Goal: Task Accomplishment & Management: Manage account settings

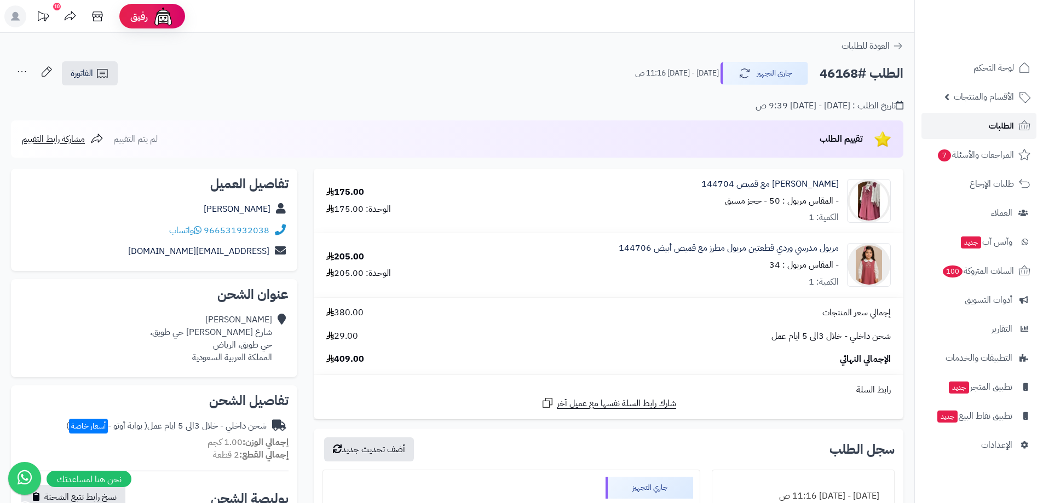
click at [1005, 119] on span "الطلبات" at bounding box center [1000, 125] width 25 height 15
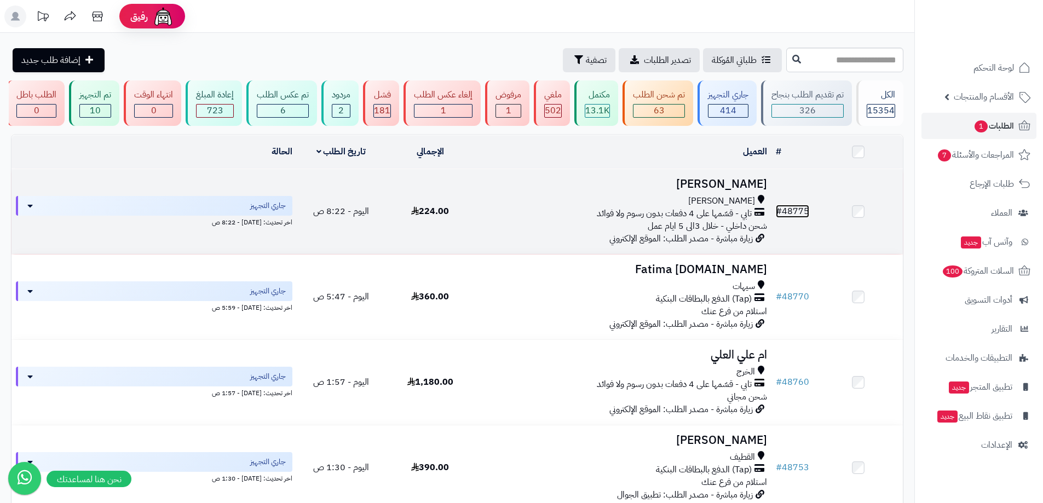
click at [805, 207] on link "# 48775" at bounding box center [792, 211] width 33 height 13
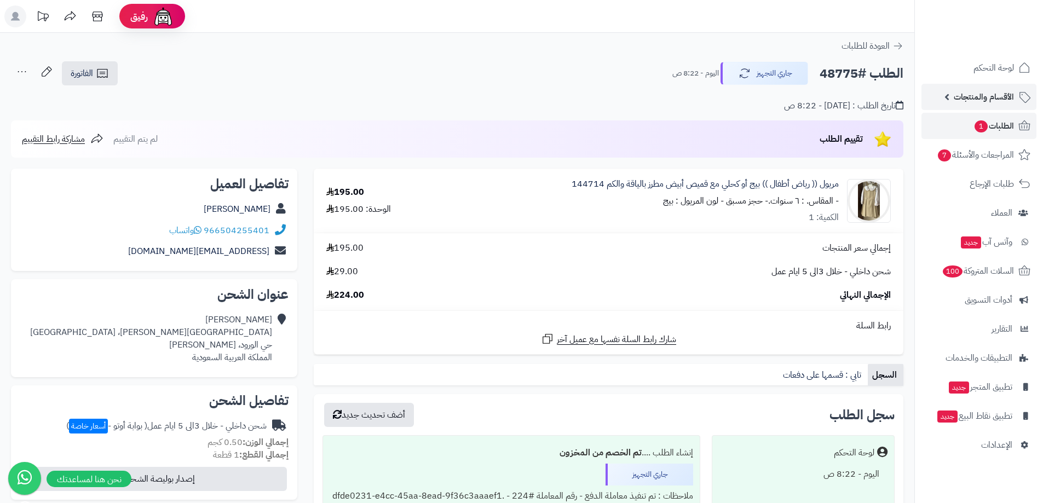
click at [1003, 93] on span "الأقسام والمنتجات" at bounding box center [983, 96] width 60 height 15
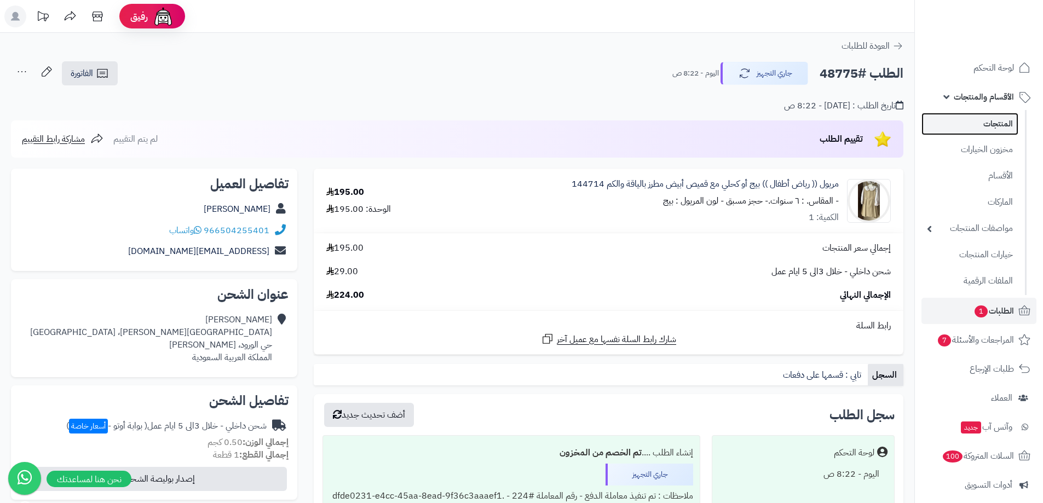
click at [989, 118] on link "المنتجات" at bounding box center [969, 124] width 97 height 22
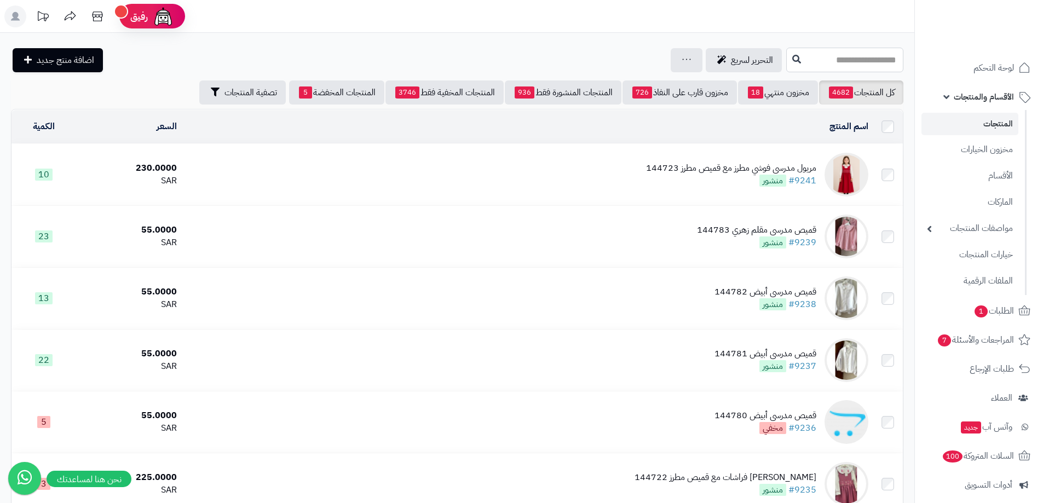
click at [853, 66] on input "text" at bounding box center [844, 60] width 117 height 25
type input "******"
click at [788, 60] on button at bounding box center [796, 59] width 16 height 21
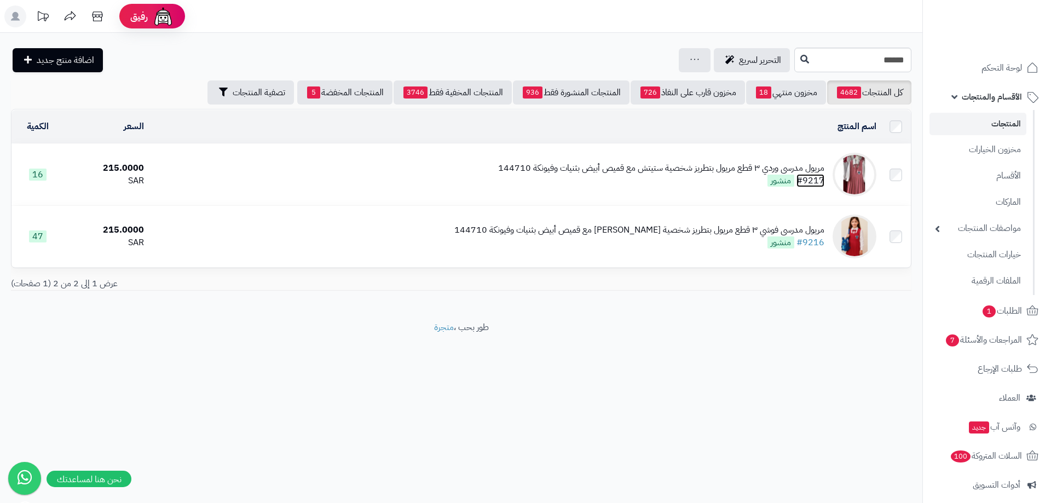
click at [806, 182] on link "#9217" at bounding box center [810, 180] width 28 height 13
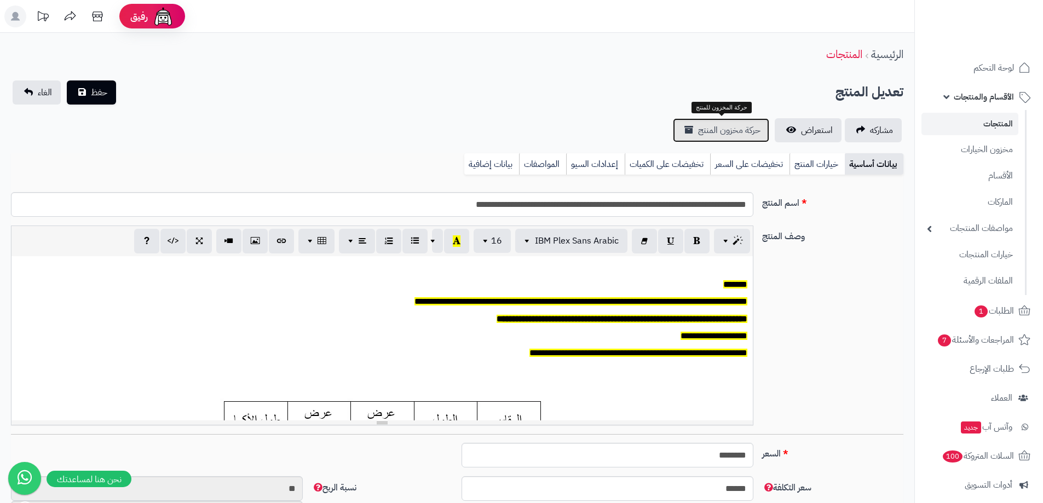
type input "******"
click at [704, 128] on span "حركة مخزون المنتج" at bounding box center [729, 130] width 62 height 13
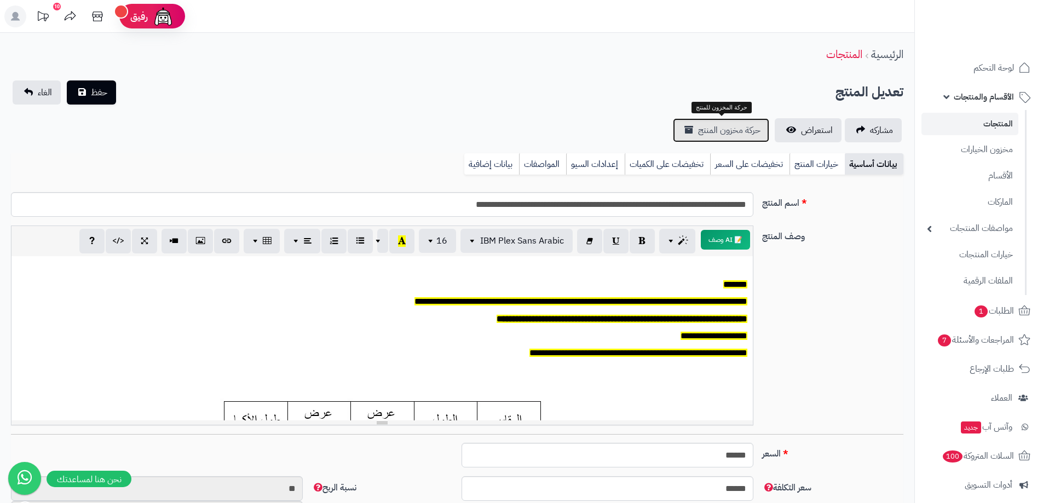
scroll to position [90, 0]
click at [980, 306] on span "1" at bounding box center [980, 311] width 13 height 12
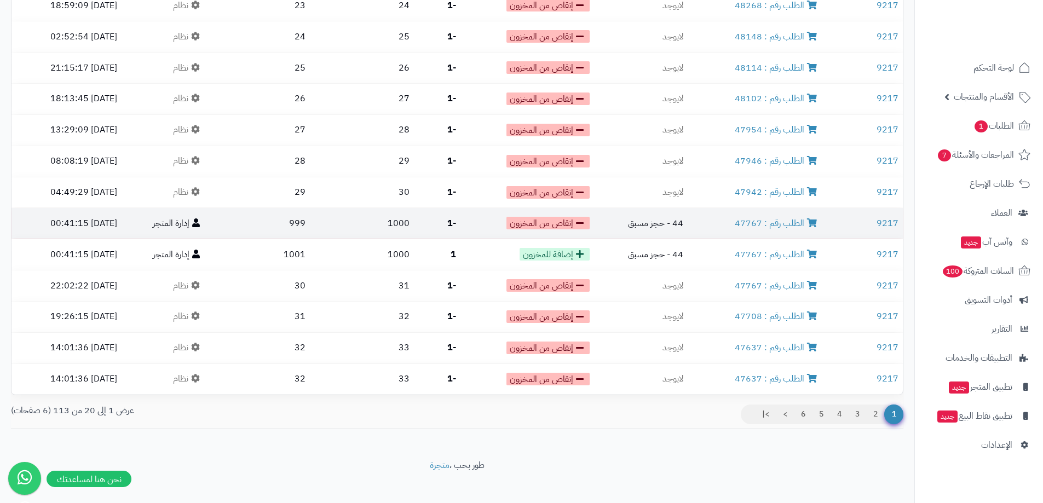
scroll to position [360, 0]
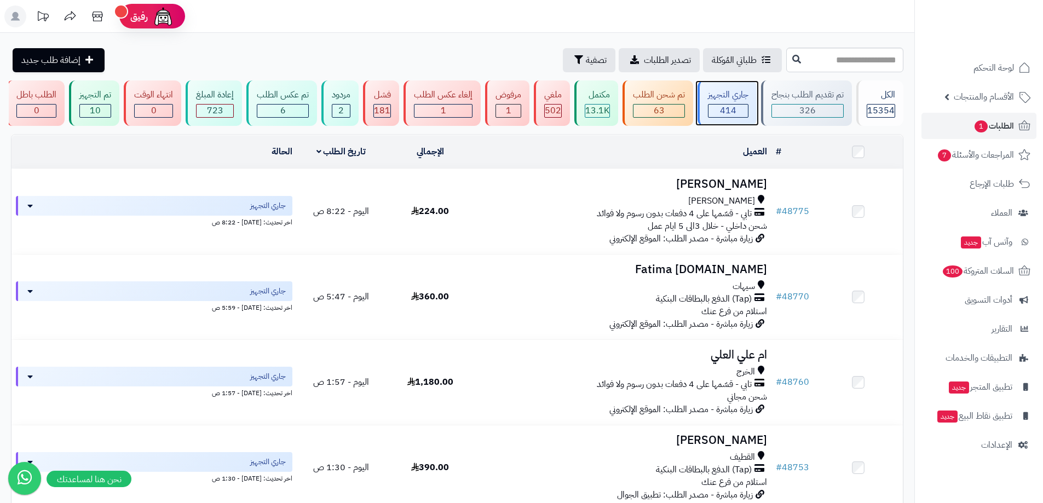
click at [546, 107] on div "414" at bounding box center [727, 111] width 39 height 13
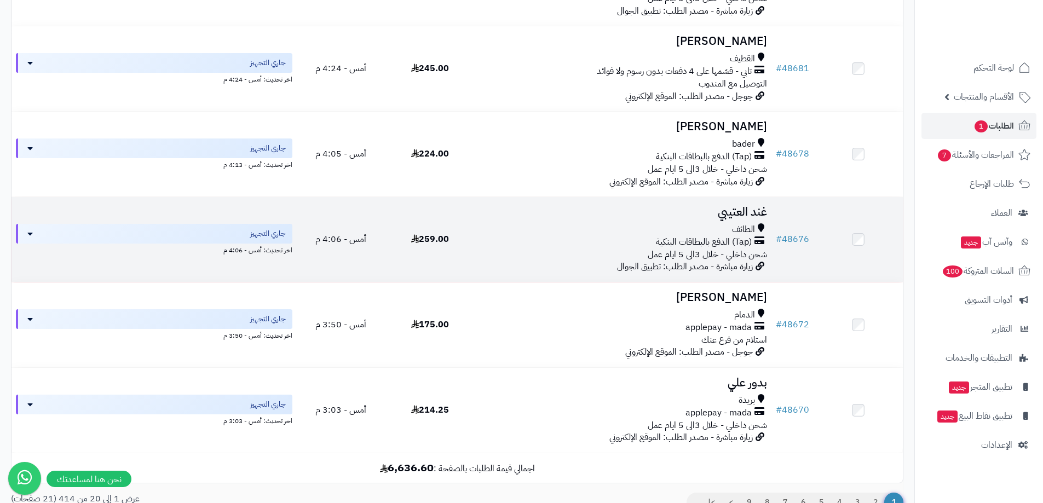
scroll to position [1520, 0]
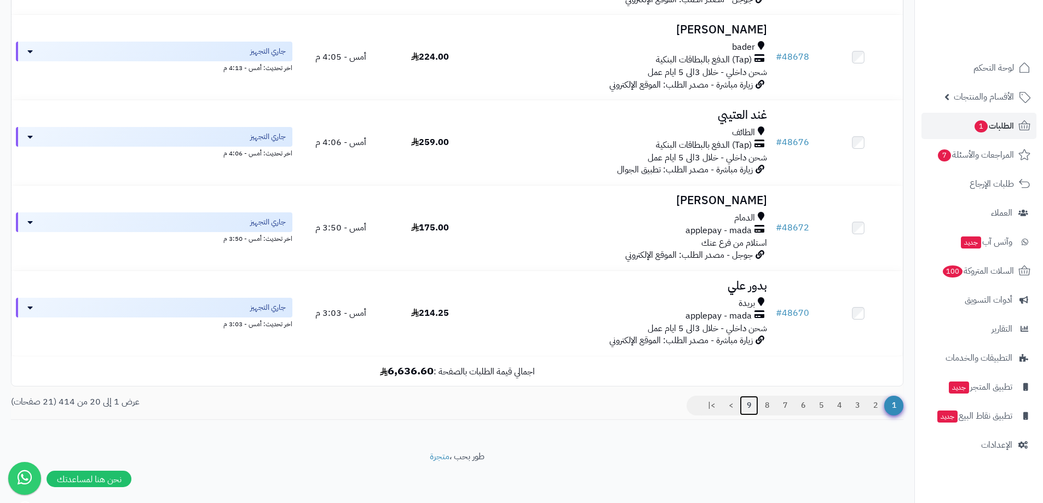
click at [746, 404] on link "9" at bounding box center [748, 406] width 19 height 20
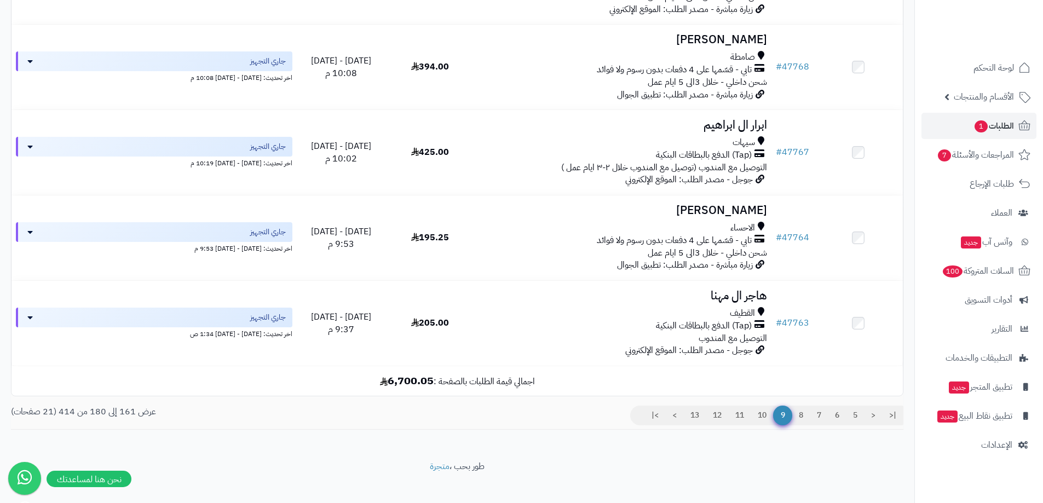
scroll to position [1528, 0]
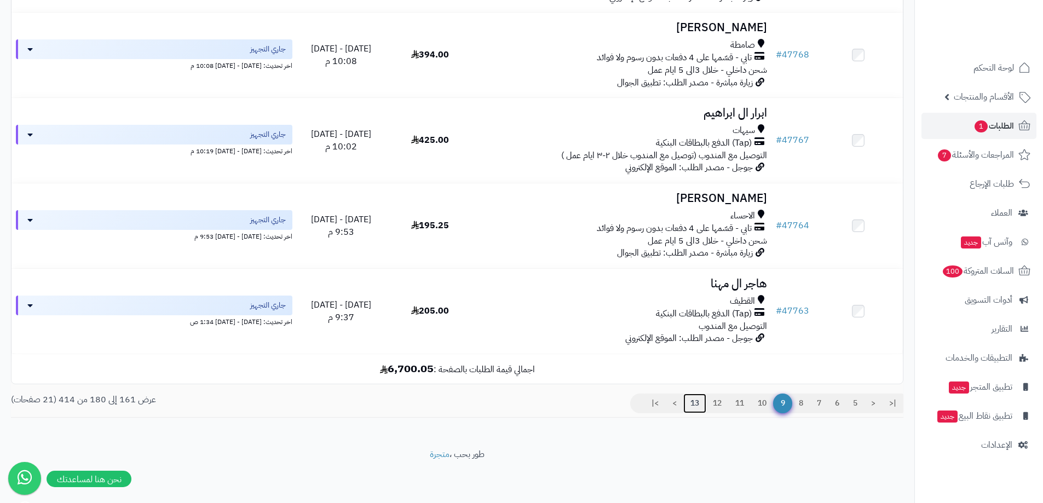
click at [696, 406] on link "13" at bounding box center [694, 403] width 23 height 20
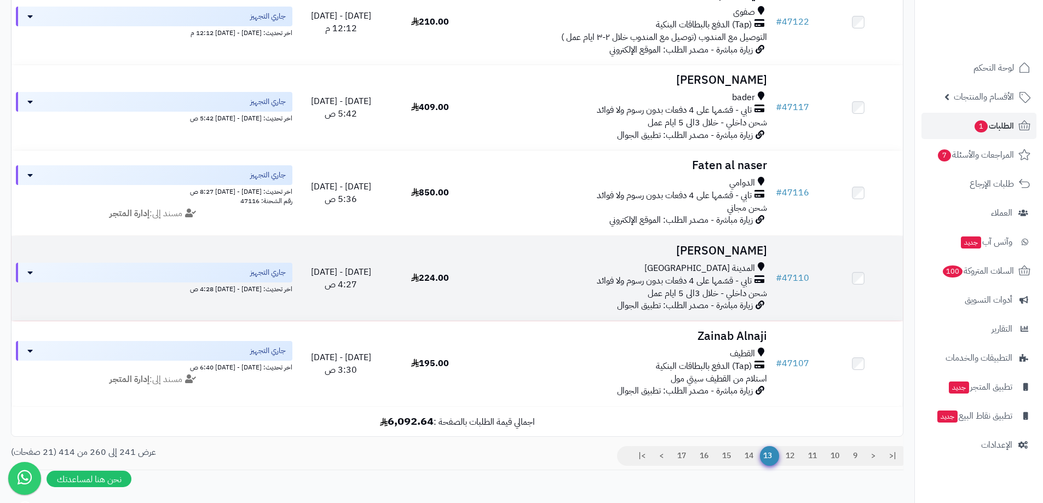
scroll to position [1528, 0]
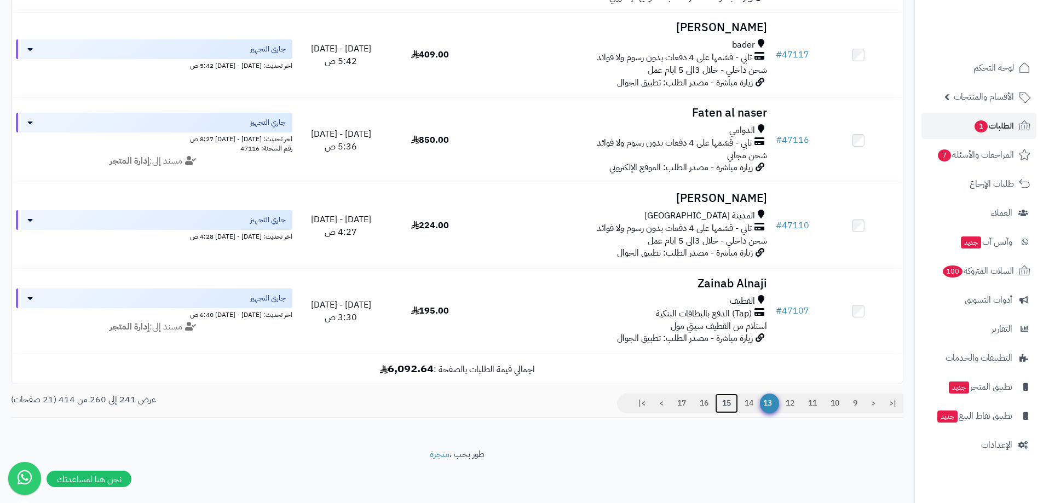
click at [721, 404] on link "15" at bounding box center [726, 403] width 23 height 20
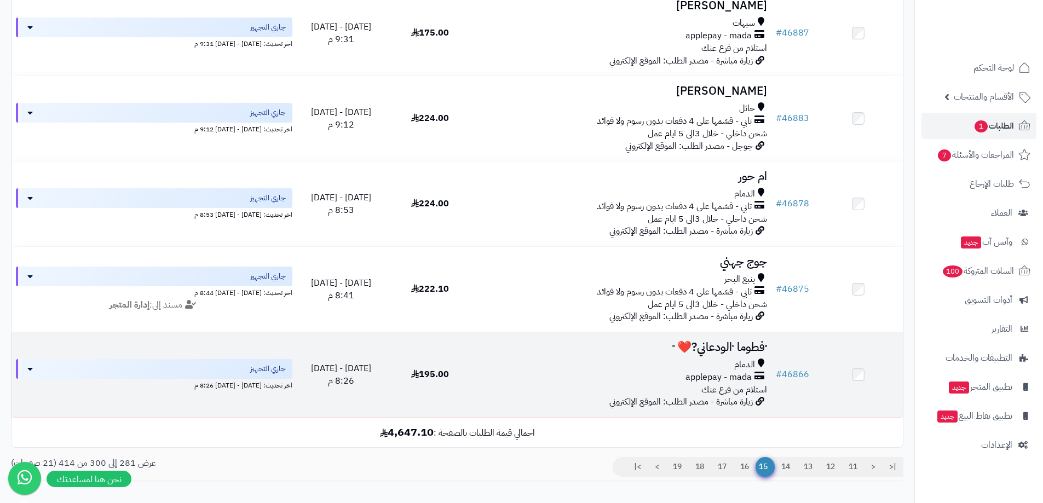
scroll to position [1528, 0]
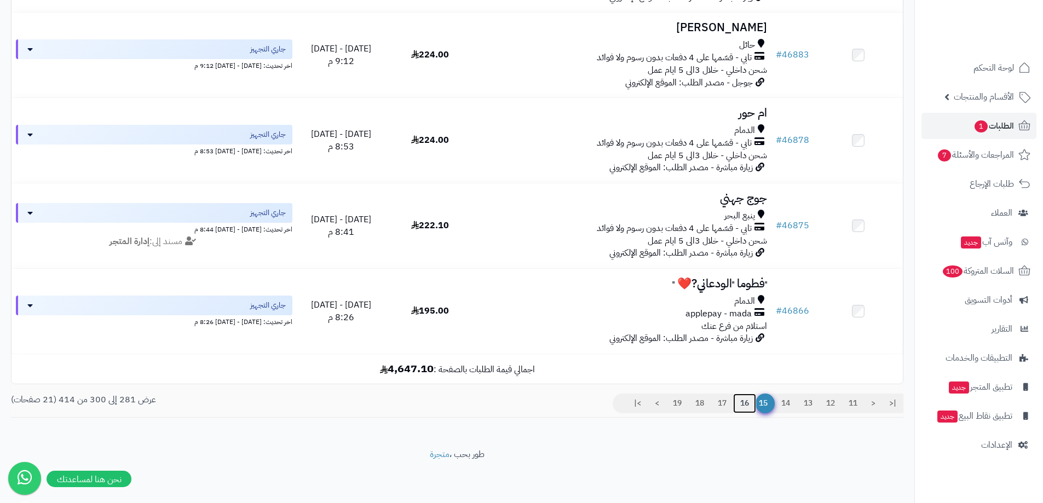
click at [736, 407] on link "16" at bounding box center [744, 403] width 23 height 20
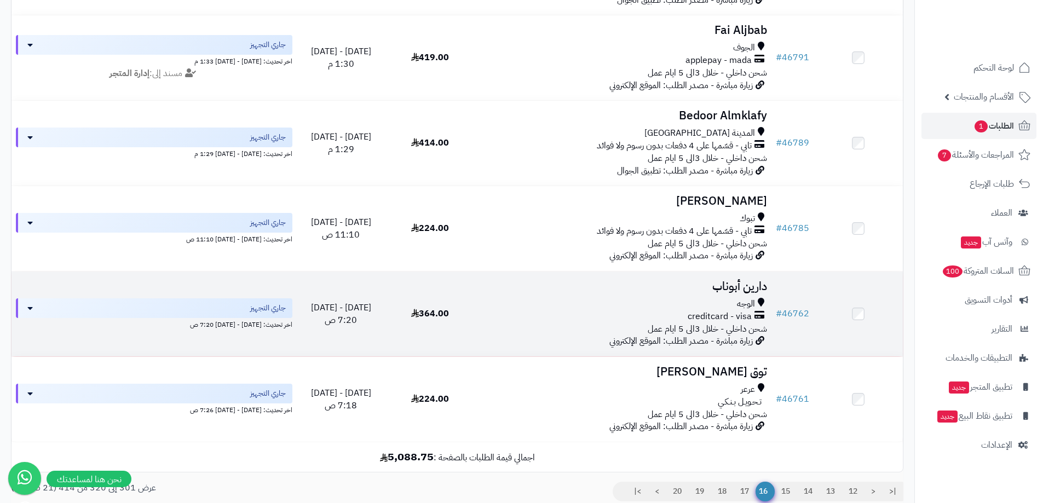
scroll to position [1528, 0]
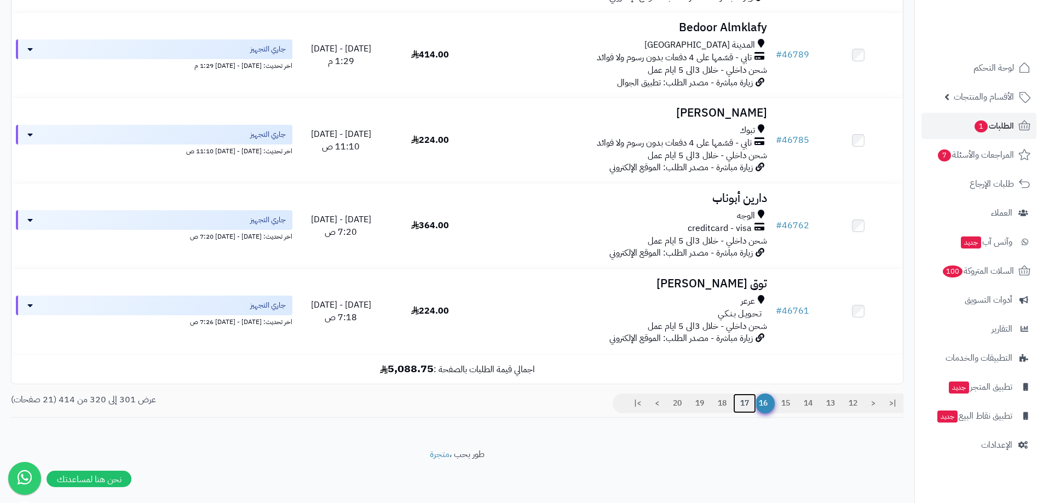
click at [734, 407] on link "17" at bounding box center [744, 403] width 23 height 20
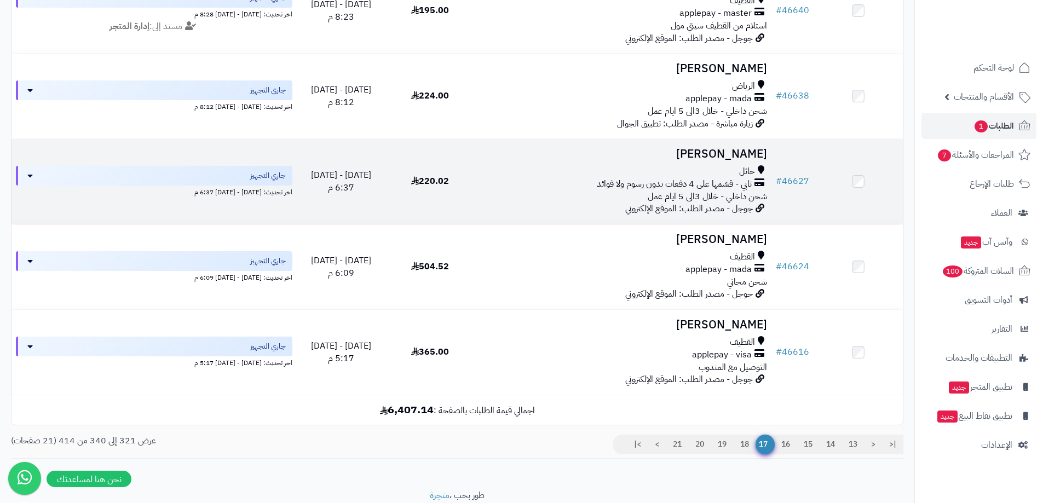
scroll to position [1528, 0]
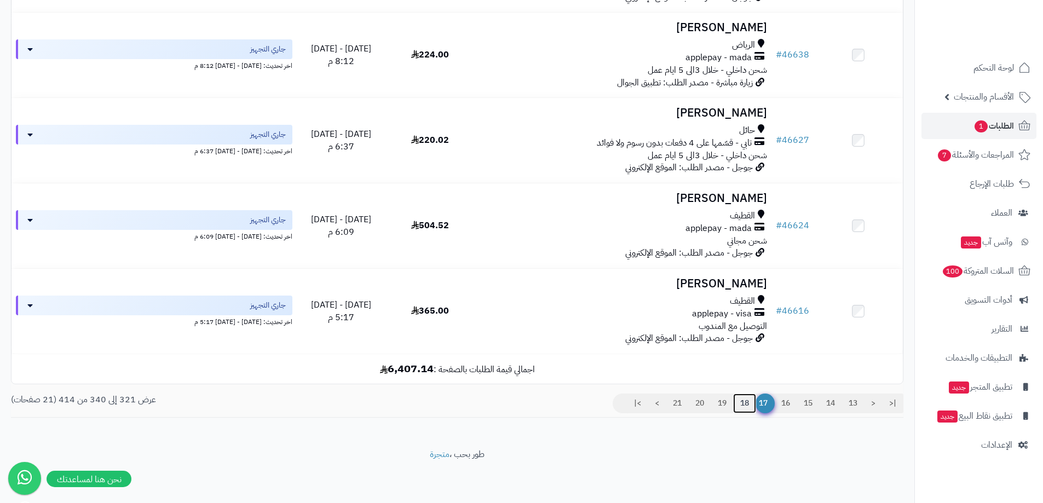
click at [734, 408] on link "18" at bounding box center [744, 403] width 23 height 20
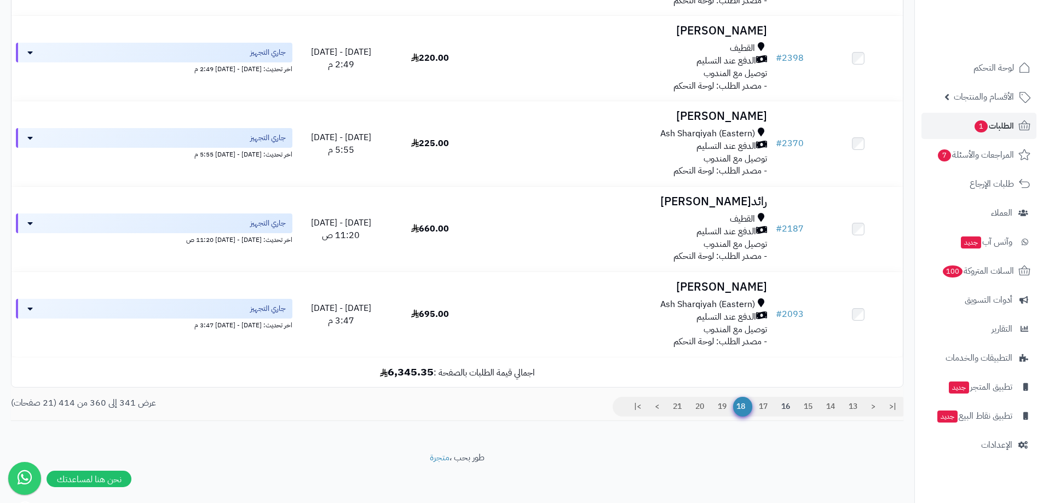
scroll to position [1528, 0]
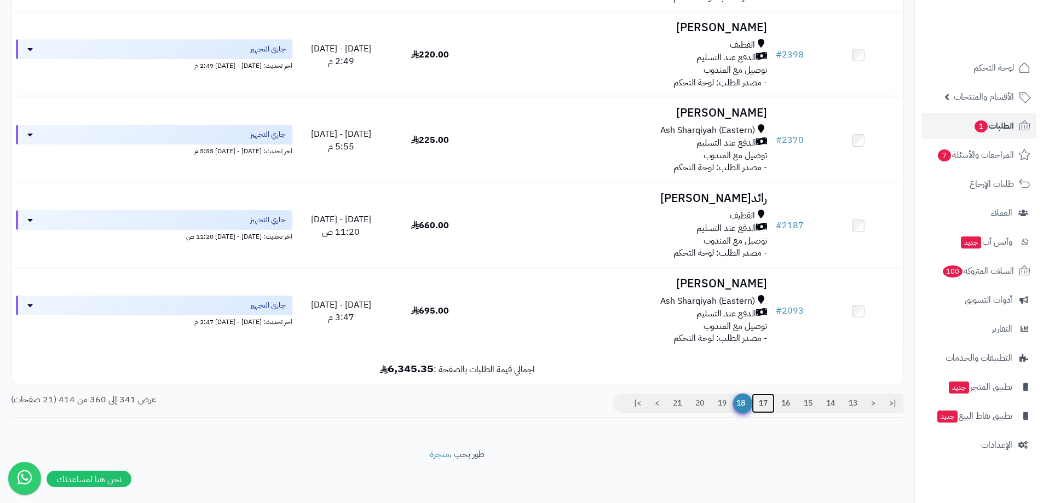
click at [763, 403] on link "17" at bounding box center [762, 403] width 23 height 20
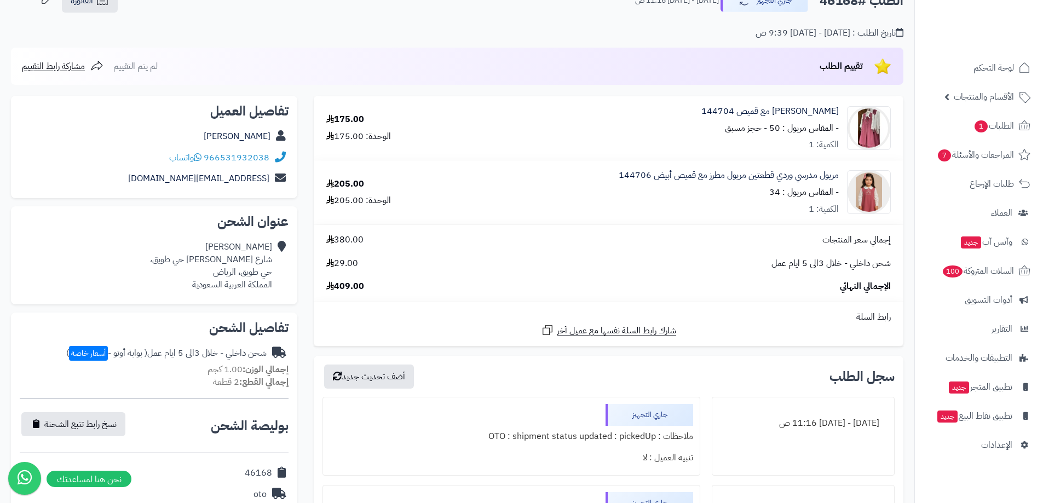
scroll to position [55, 0]
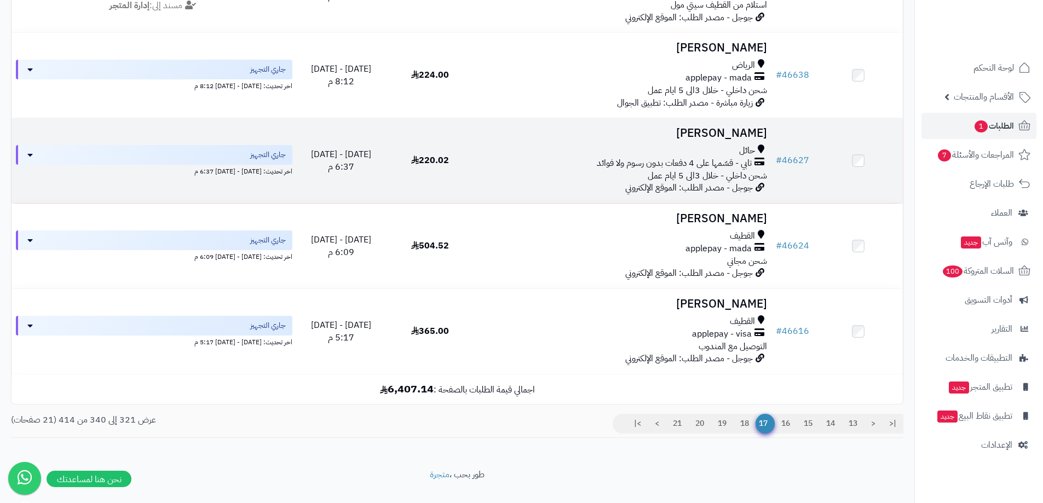
scroll to position [1528, 0]
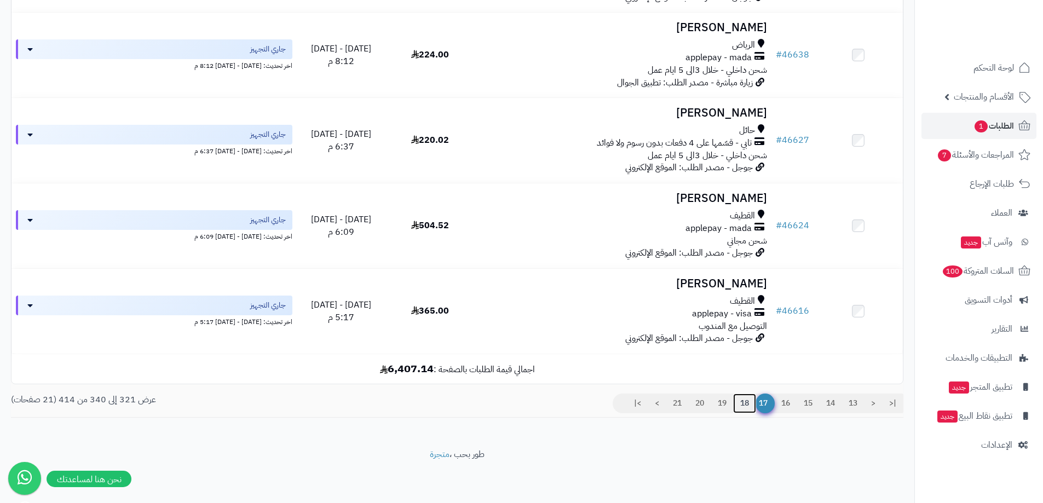
click at [749, 403] on link "18" at bounding box center [744, 403] width 23 height 20
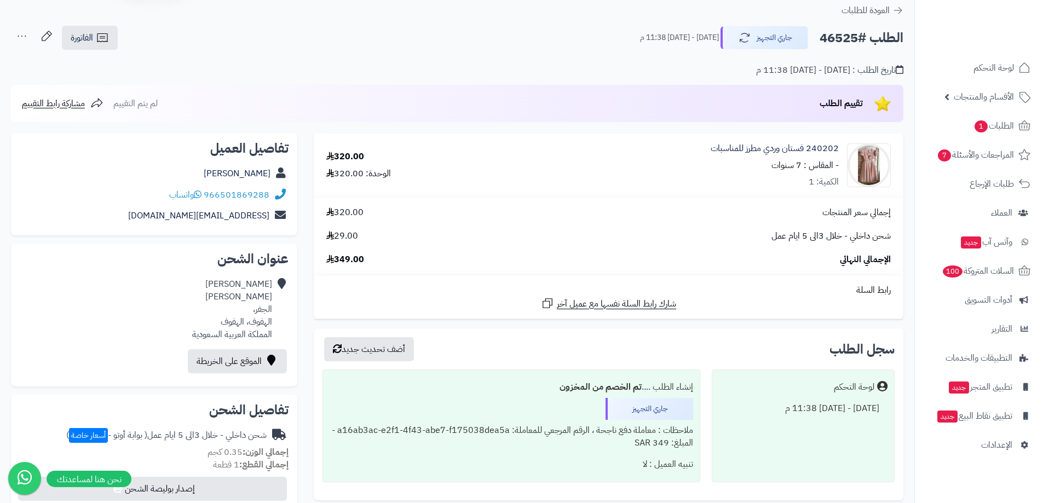
scroll to position [55, 0]
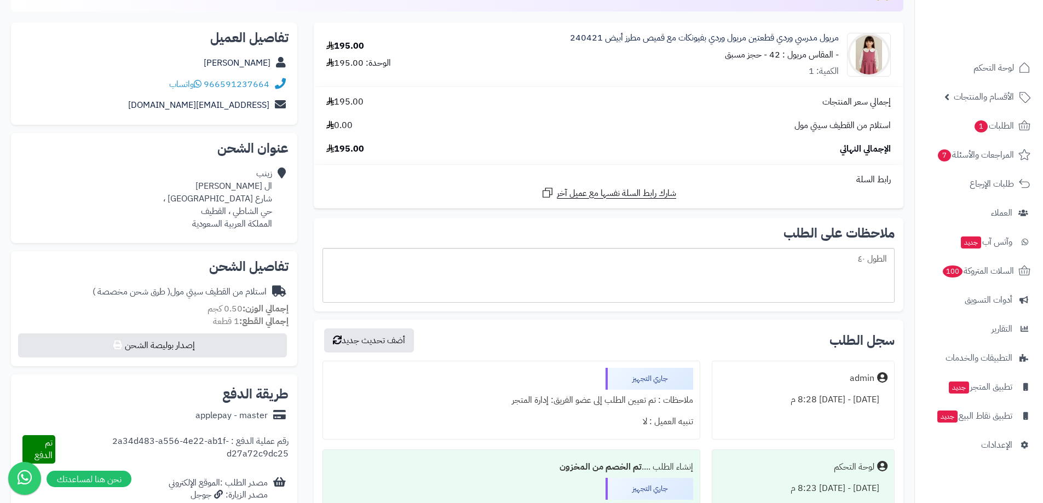
scroll to position [55, 0]
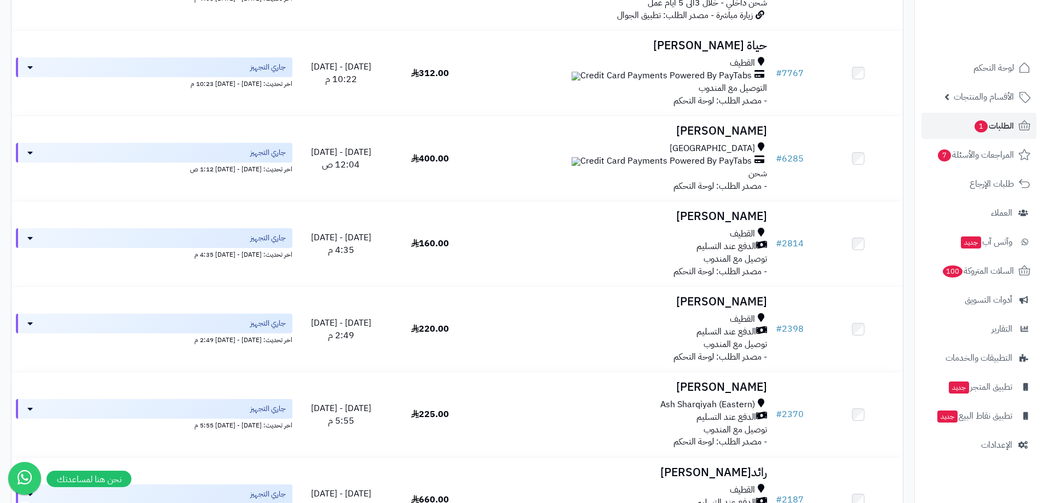
scroll to position [1528, 0]
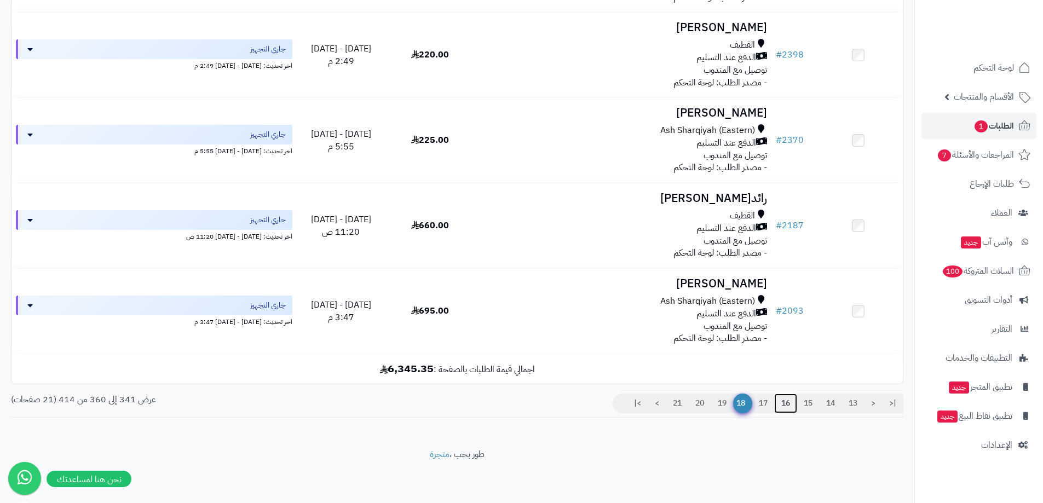
click at [779, 403] on link "16" at bounding box center [785, 403] width 23 height 20
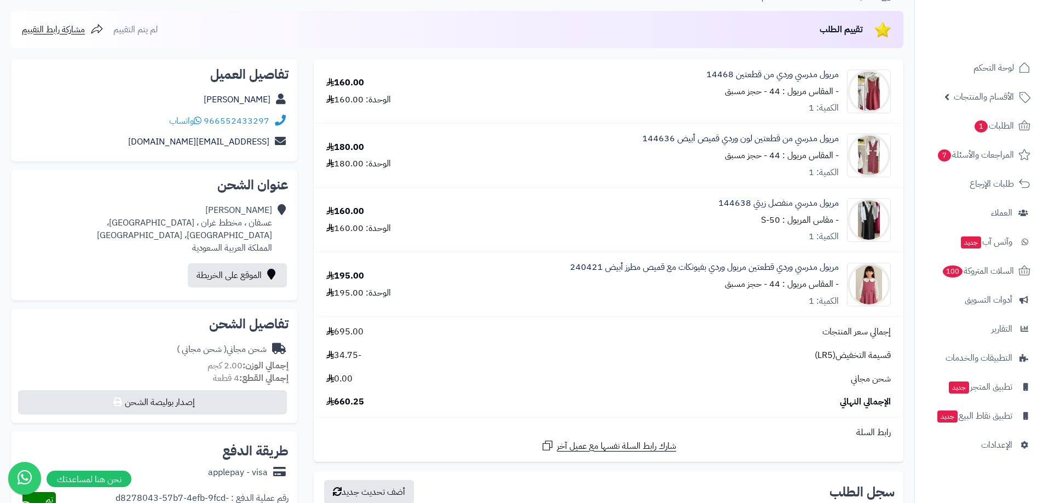
scroll to position [55, 0]
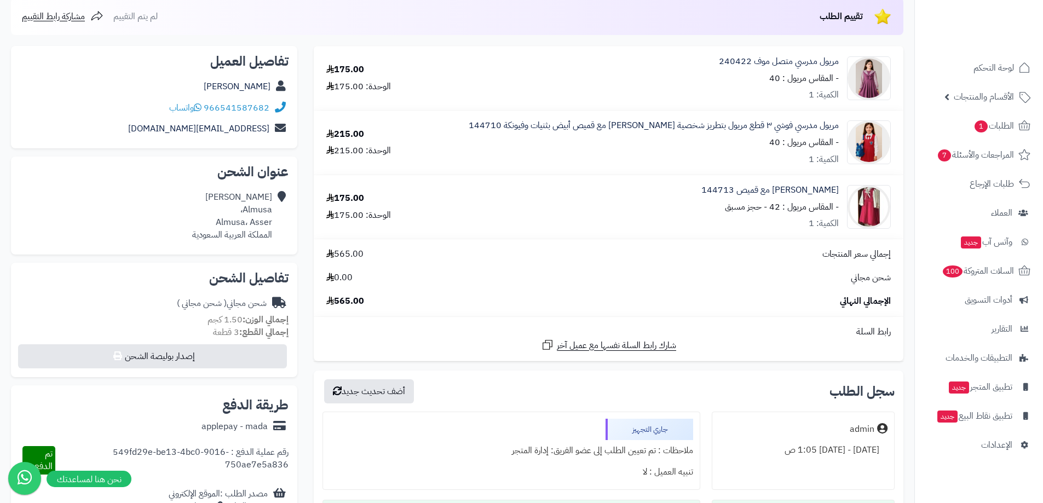
scroll to position [109, 0]
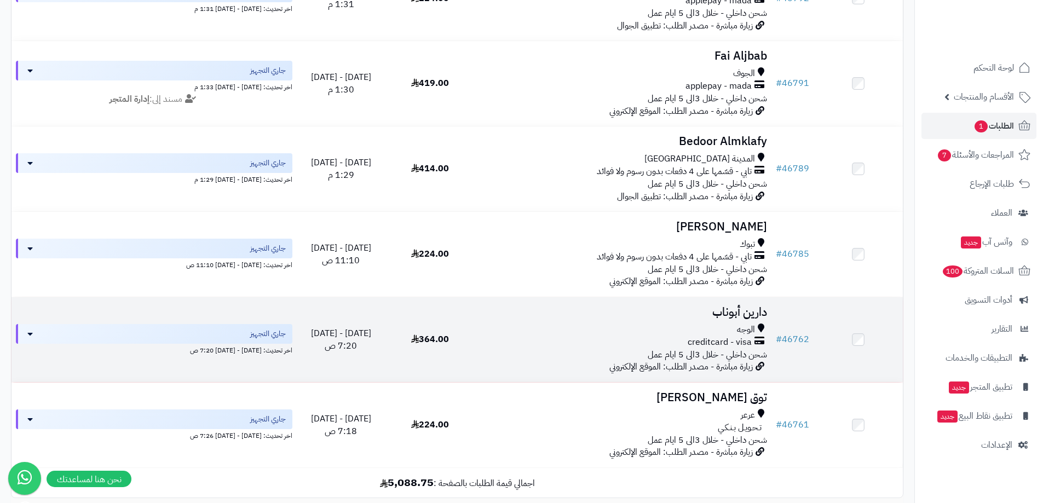
scroll to position [1473, 0]
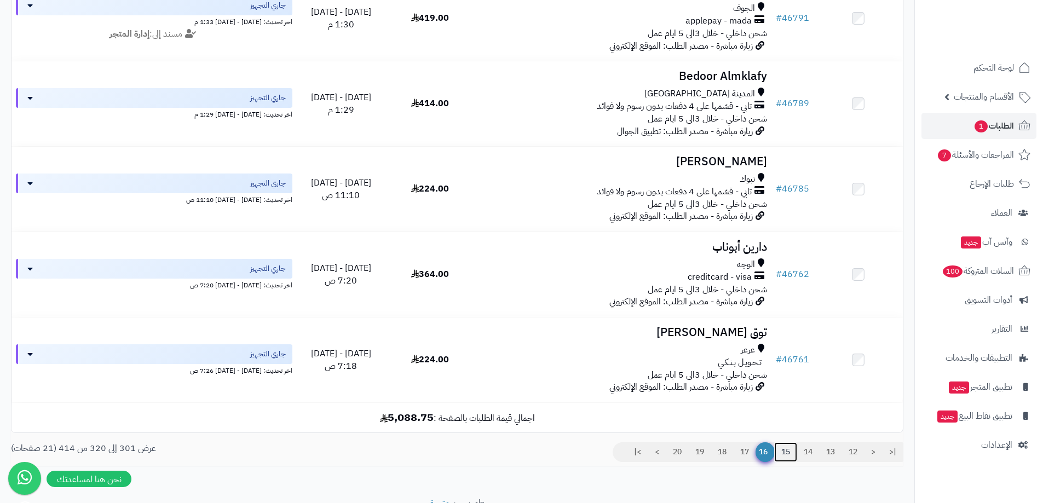
click at [776, 461] on link "15" at bounding box center [785, 452] width 23 height 20
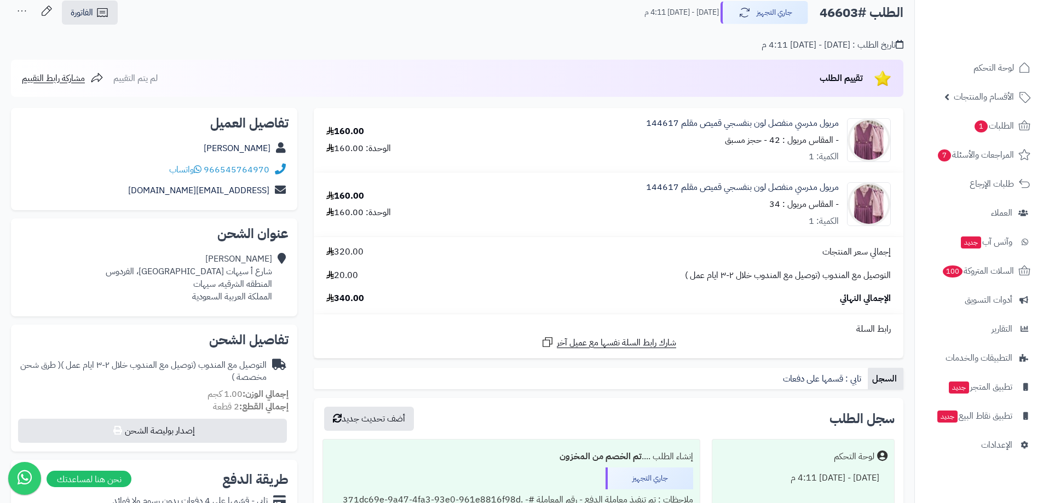
scroll to position [55, 0]
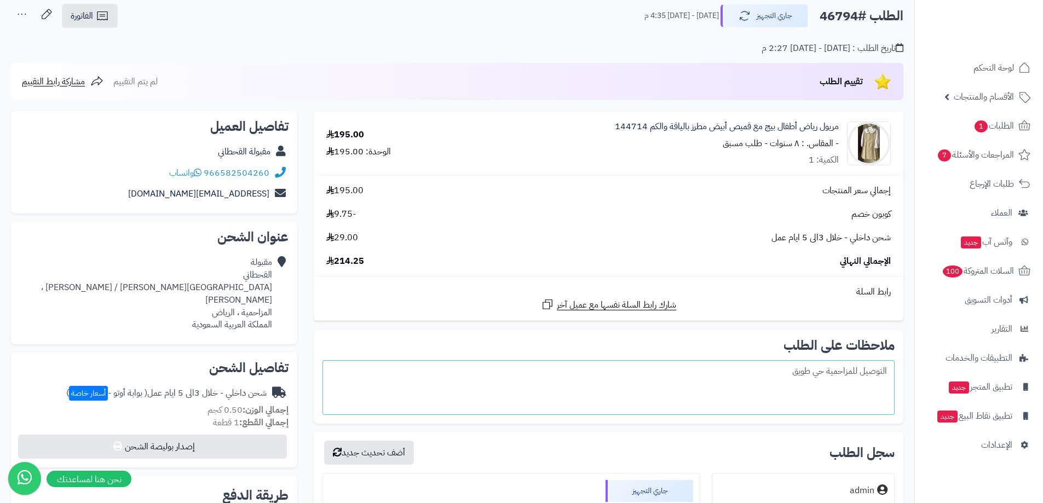
scroll to position [55, 0]
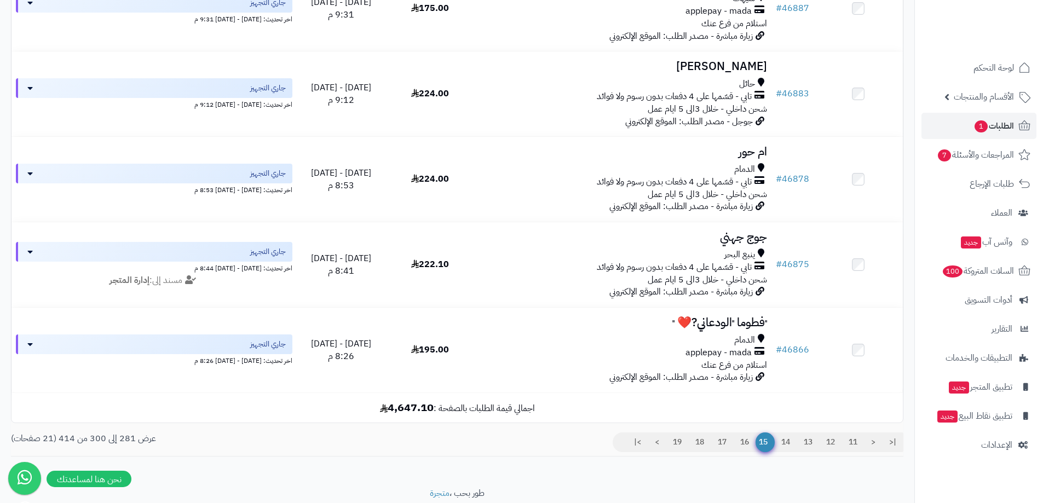
scroll to position [1528, 0]
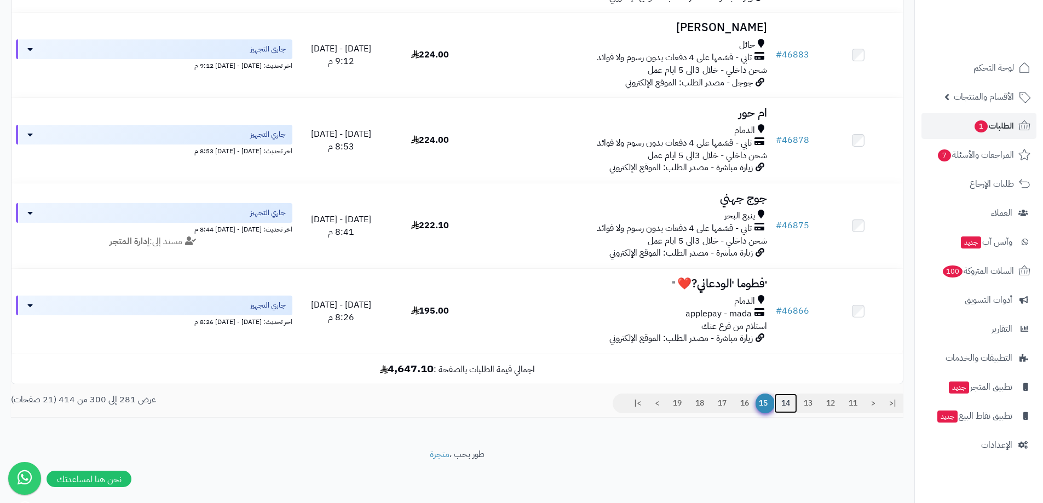
click at [782, 407] on link "14" at bounding box center [785, 403] width 23 height 20
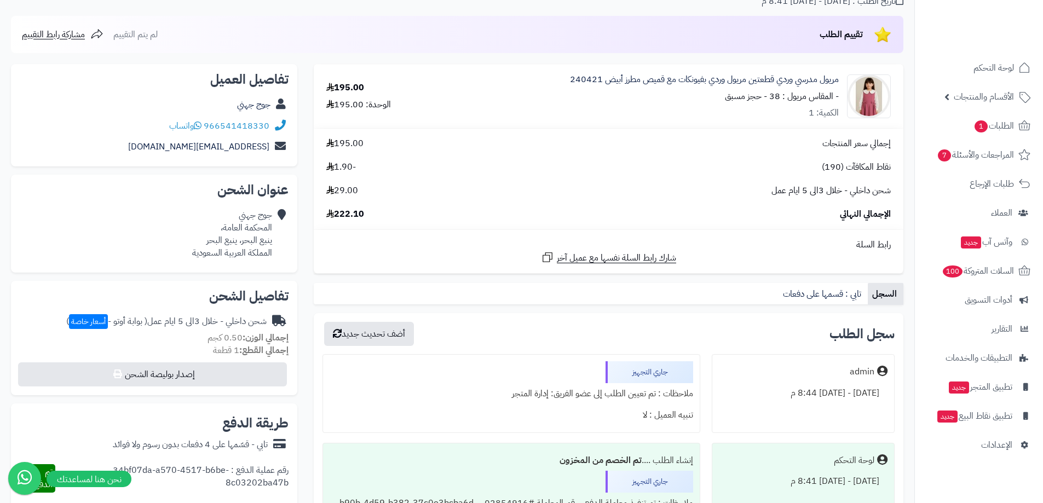
scroll to position [164, 0]
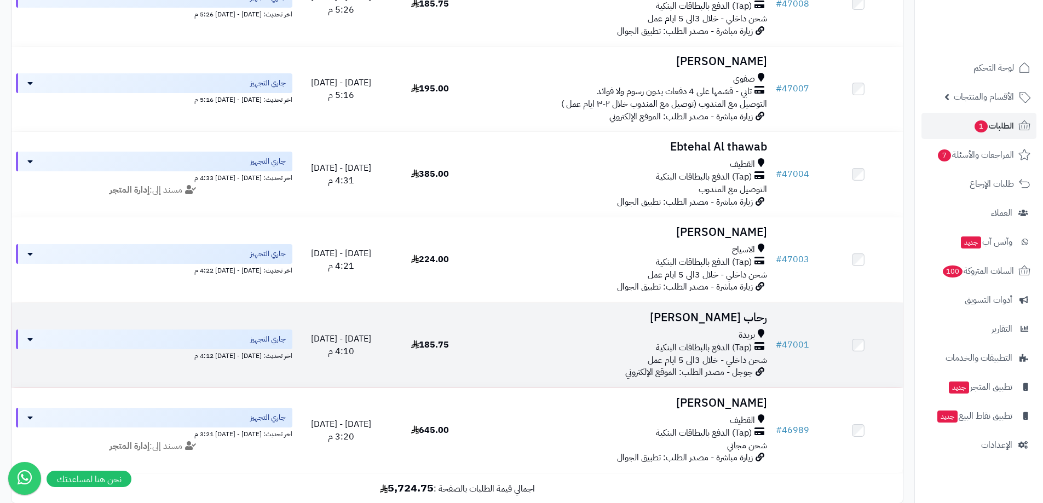
scroll to position [1528, 0]
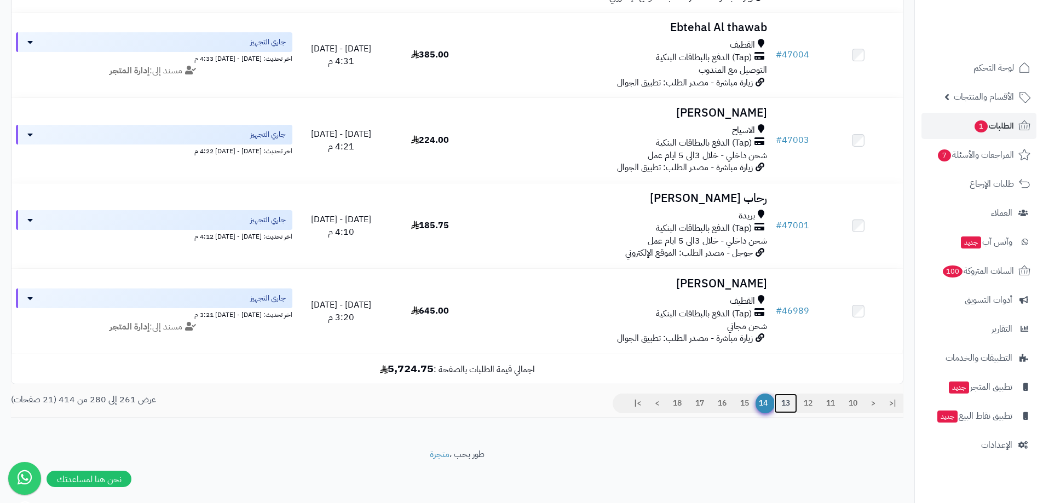
click at [789, 404] on link "13" at bounding box center [785, 403] width 23 height 20
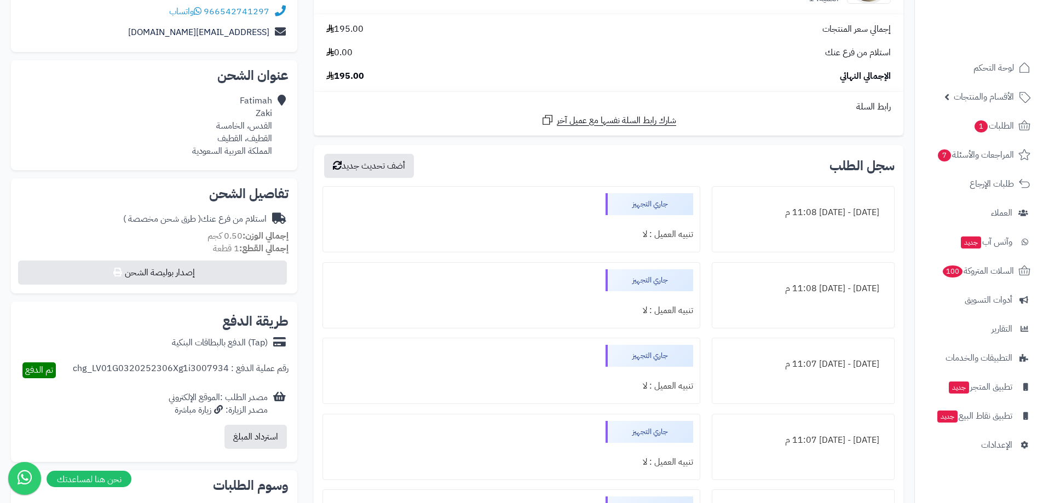
scroll to position [493, 0]
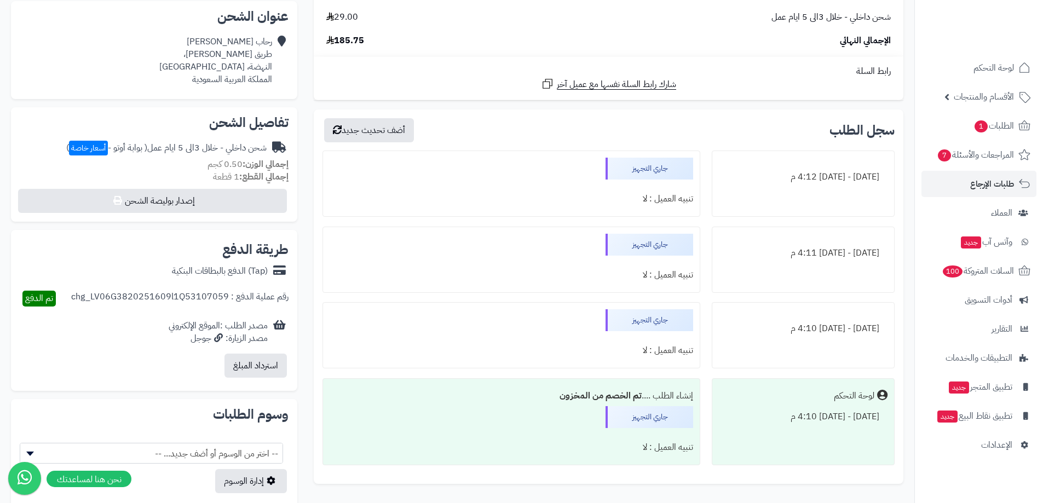
scroll to position [328, 0]
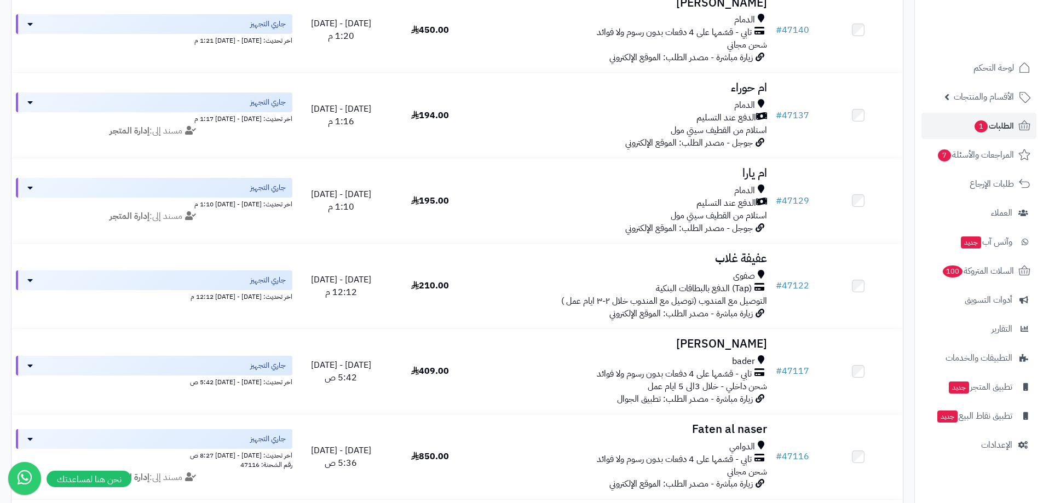
scroll to position [1528, 0]
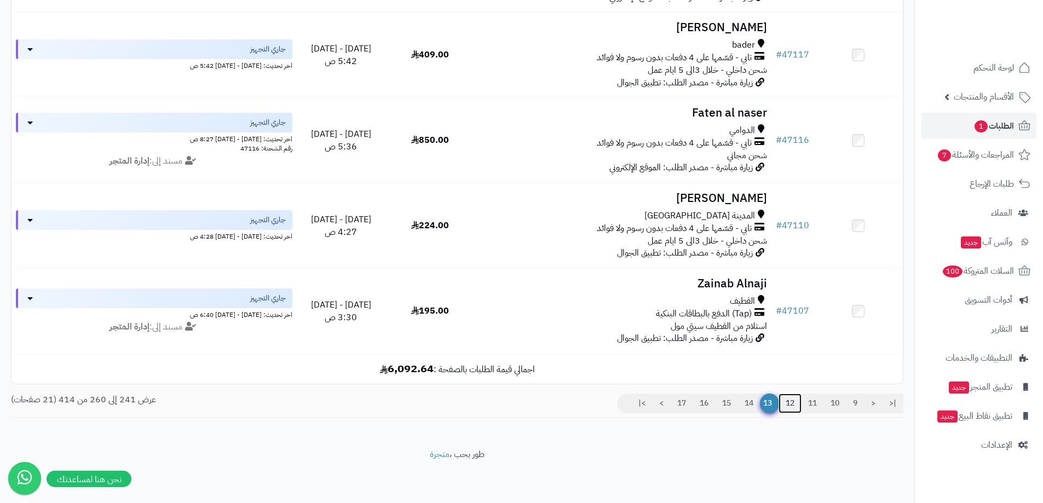
click at [789, 400] on link "12" at bounding box center [789, 403] width 23 height 20
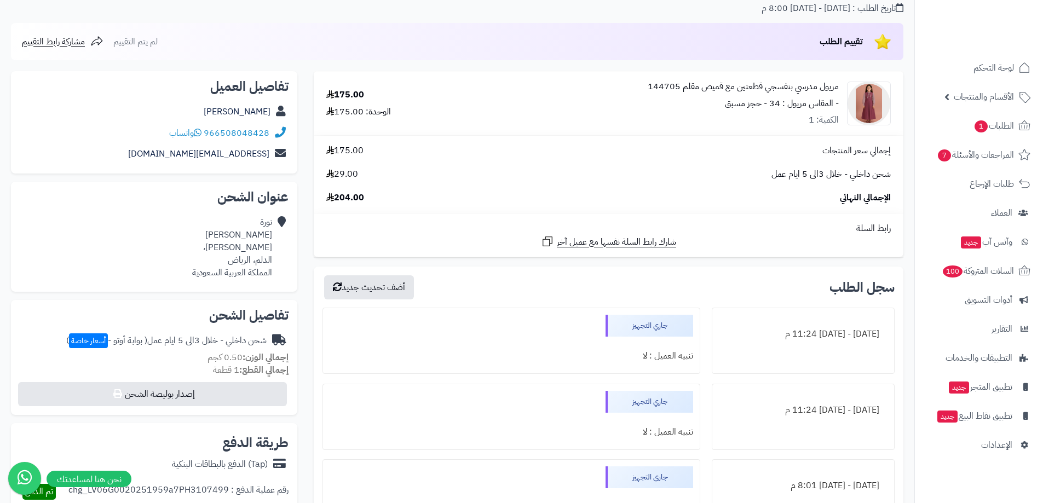
scroll to position [274, 0]
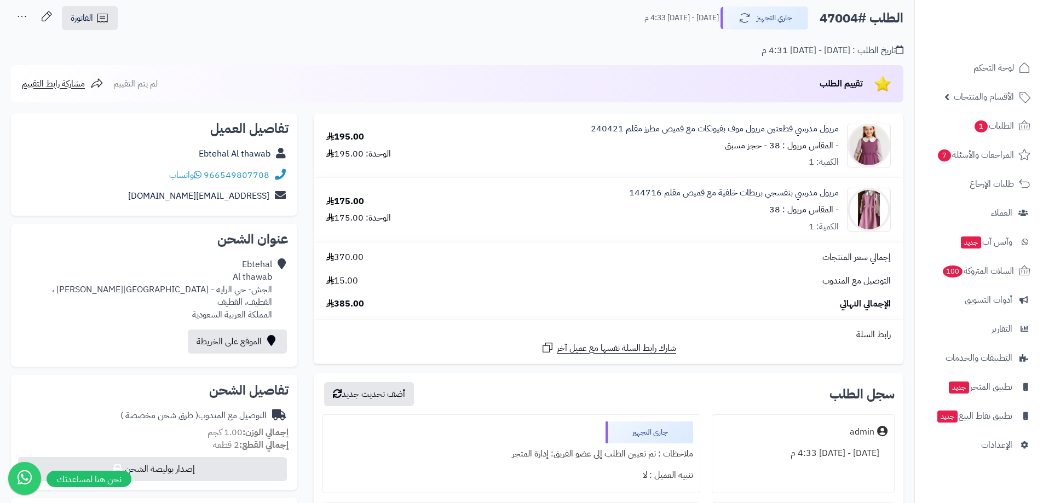
scroll to position [55, 0]
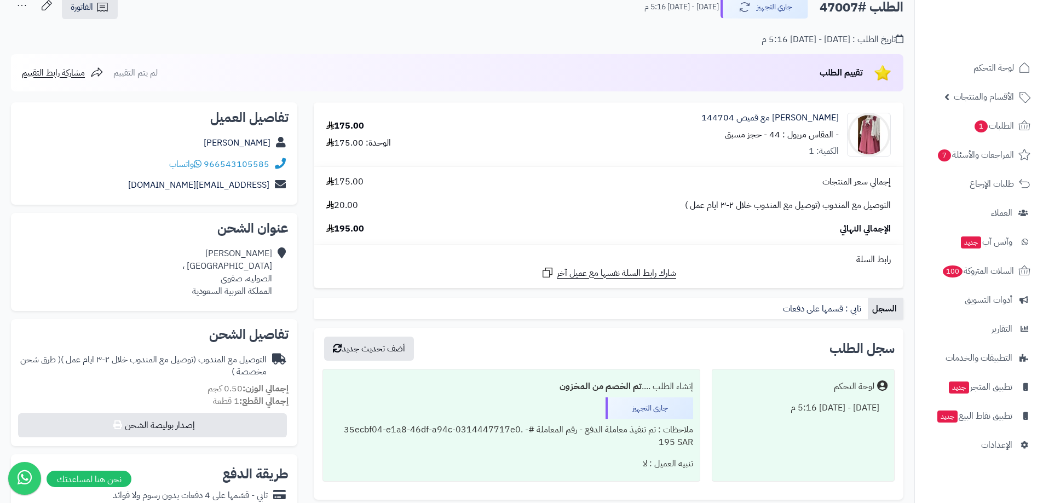
scroll to position [55, 0]
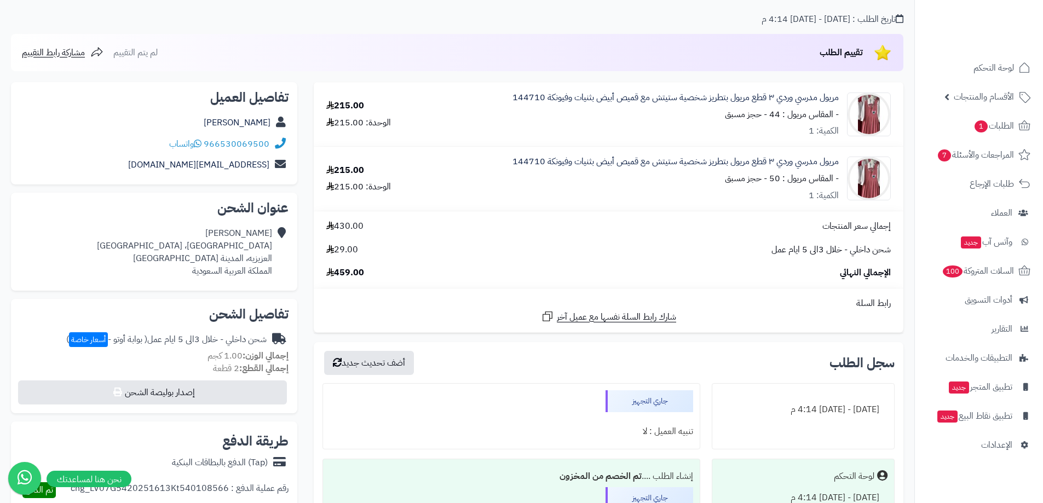
scroll to position [55, 0]
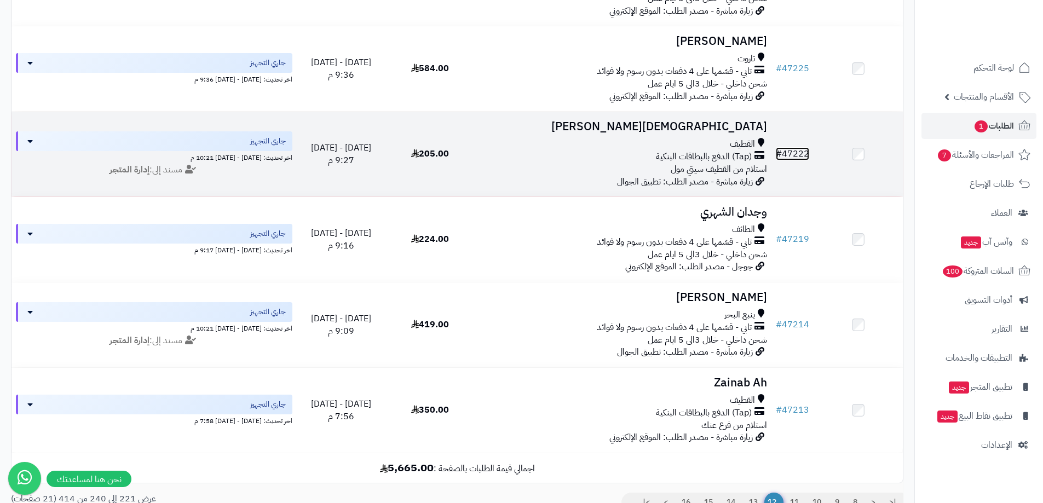
scroll to position [1364, 0]
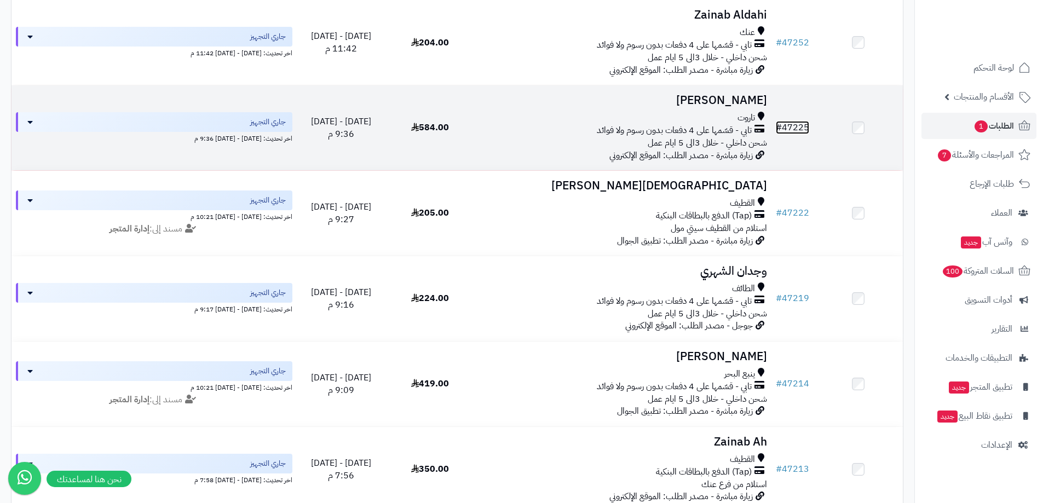
drag, startPoint x: 800, startPoint y: 122, endPoint x: 786, endPoint y: 128, distance: 14.9
click at [786, 128] on link "# 47225" at bounding box center [792, 127] width 33 height 13
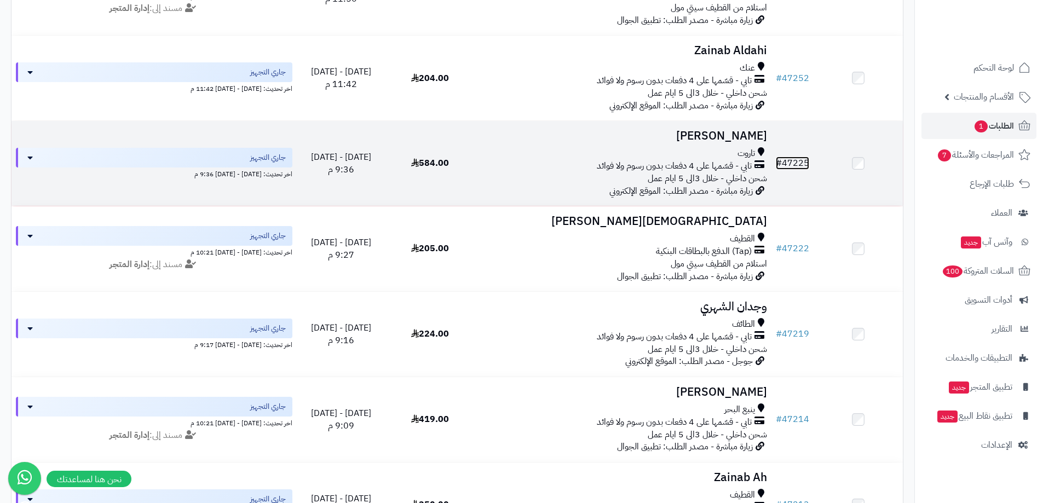
scroll to position [1309, 0]
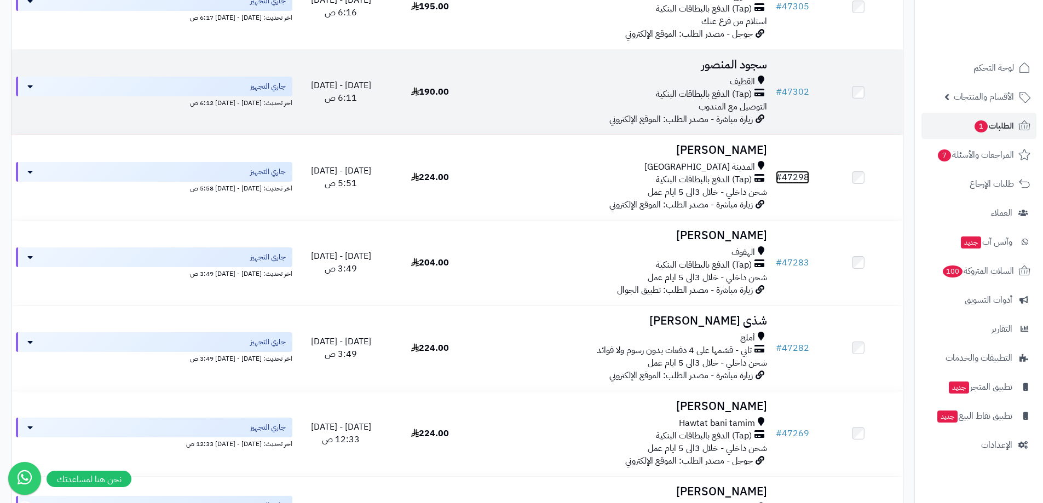
scroll to position [715, 0]
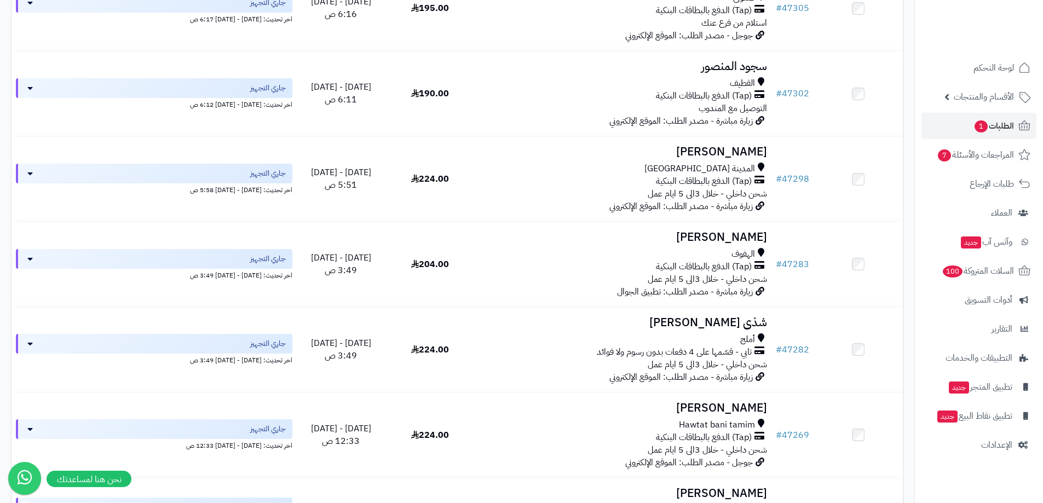
drag, startPoint x: 794, startPoint y: 92, endPoint x: 907, endPoint y: 129, distance: 118.9
click at [907, 129] on div "# المحدد: 0 العميل الاجراءات تحديث حالة الطلبات تحضير الطلبات إصدار بوليصة الشح…" at bounding box center [457, 326] width 908 height 1814
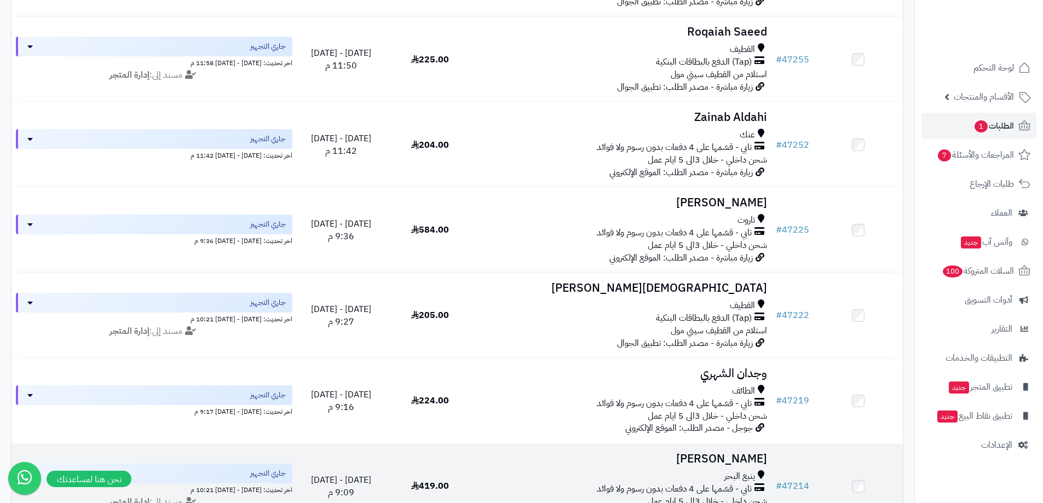
scroll to position [1536, 0]
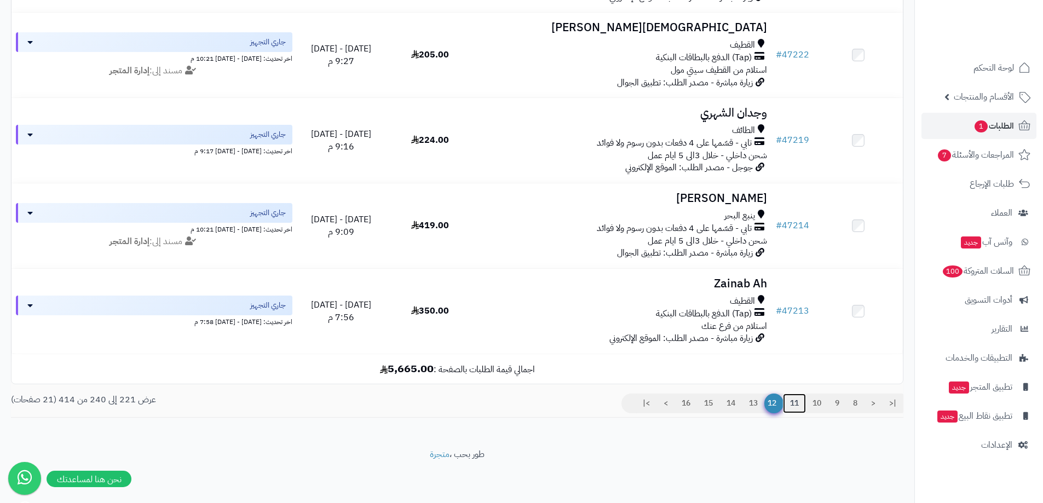
click at [789, 409] on link "11" at bounding box center [794, 403] width 23 height 20
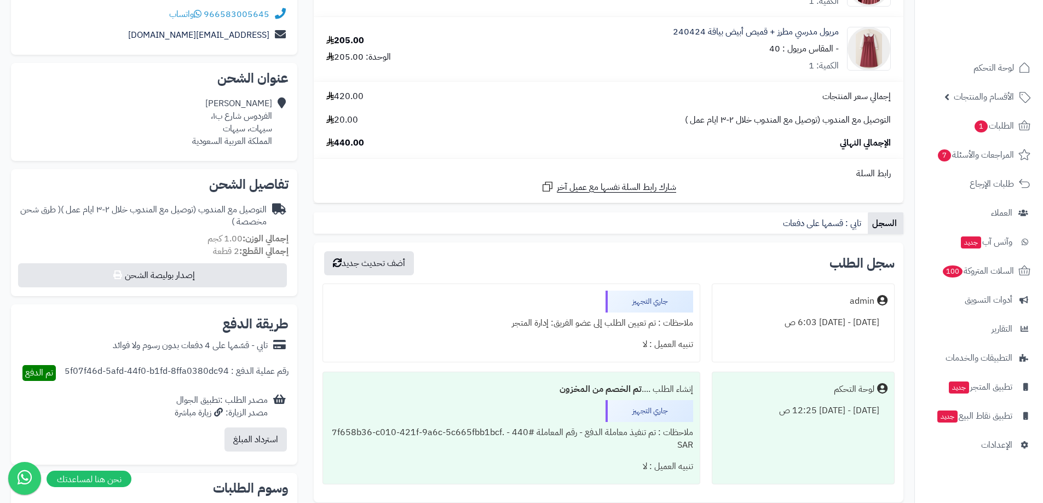
scroll to position [219, 0]
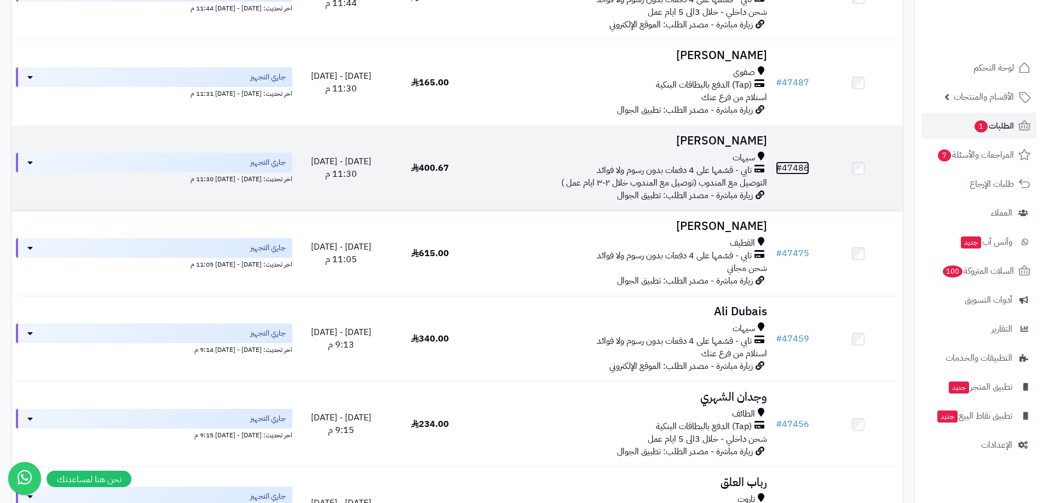
scroll to position [433, 0]
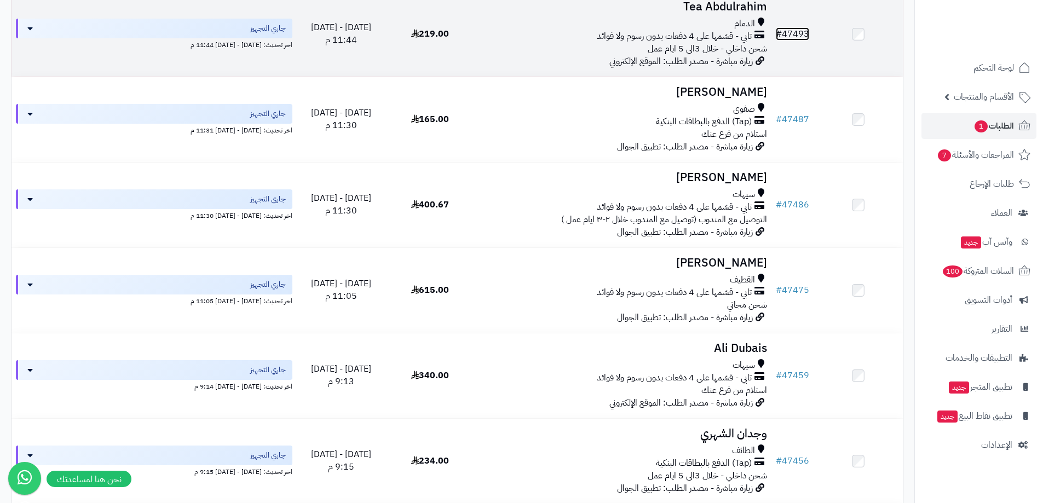
click at [797, 34] on link "# 47493" at bounding box center [792, 33] width 33 height 13
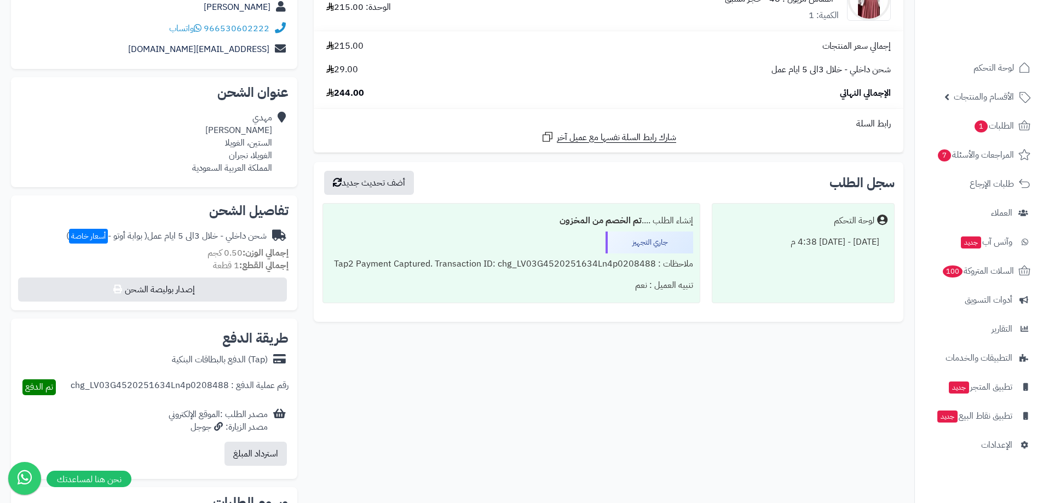
scroll to position [55, 0]
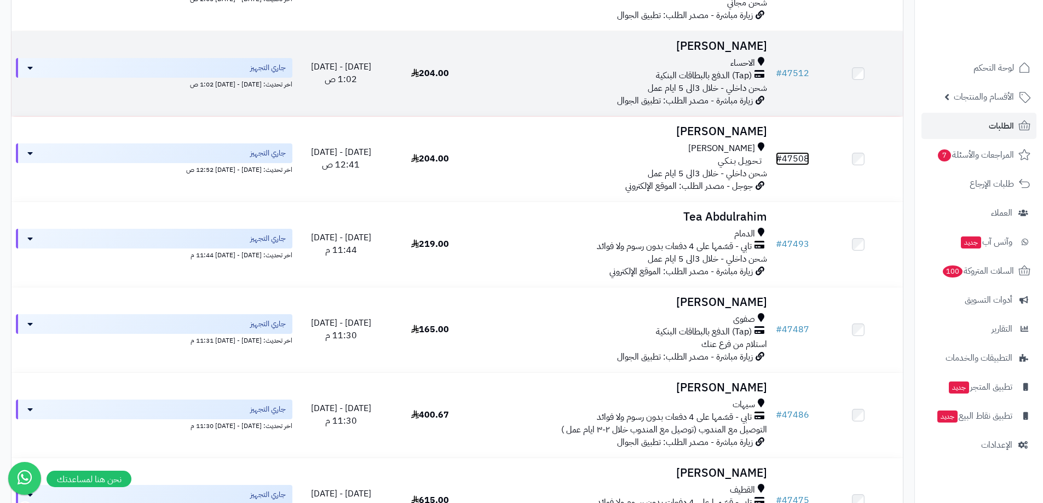
scroll to position [223, 0]
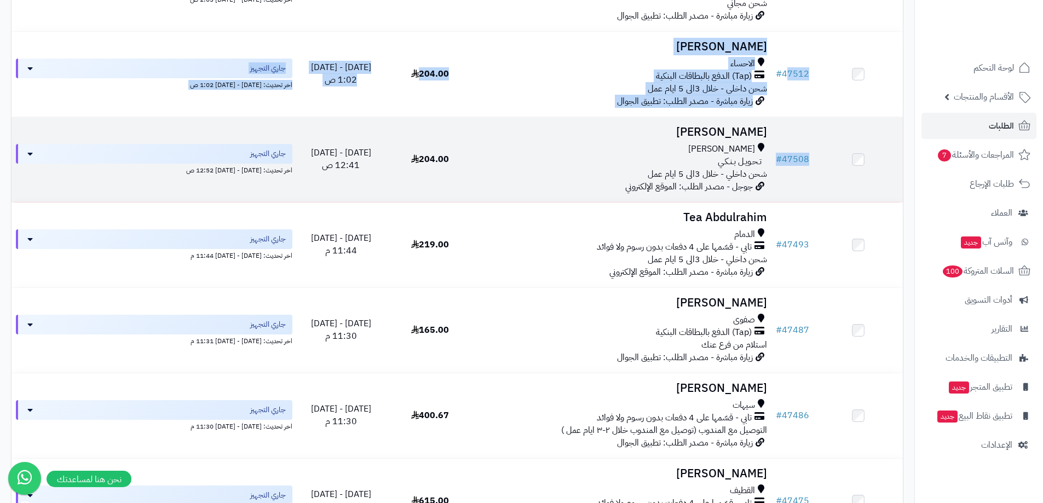
drag, startPoint x: 794, startPoint y: 83, endPoint x: 774, endPoint y: 125, distance: 47.0
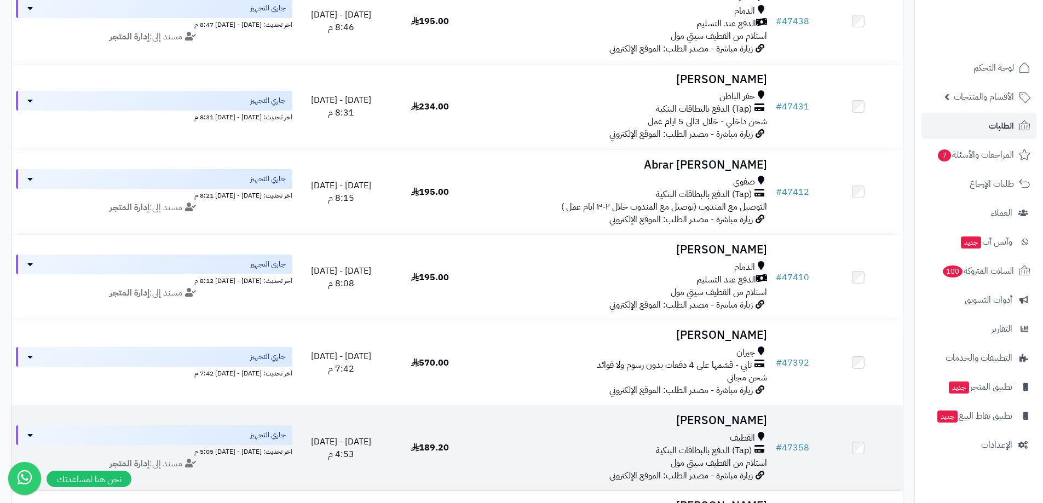
scroll to position [1536, 0]
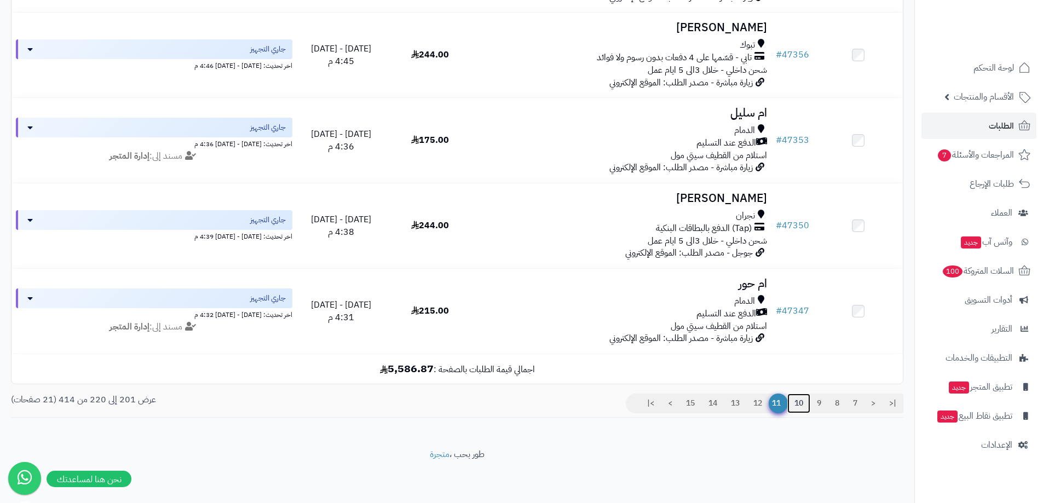
click at [795, 411] on link "10" at bounding box center [798, 403] width 23 height 20
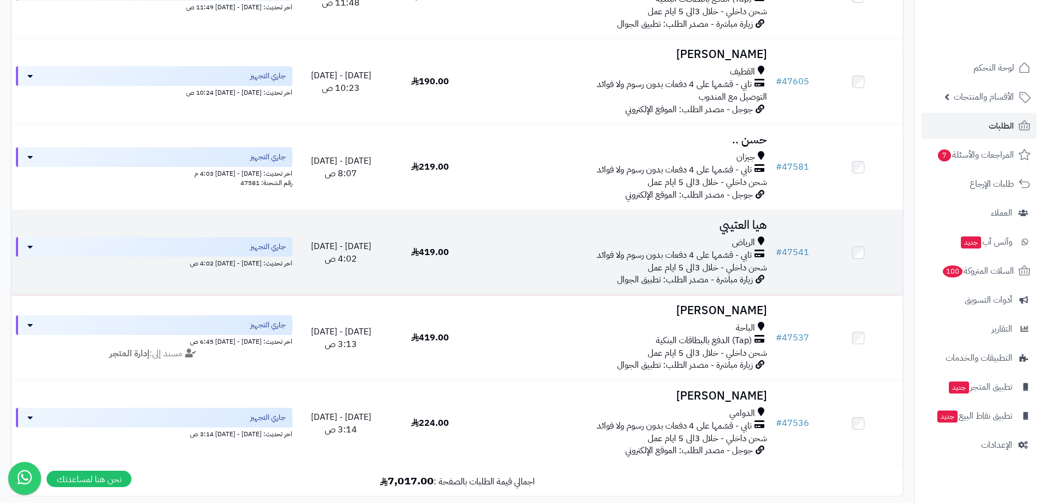
scroll to position [1528, 0]
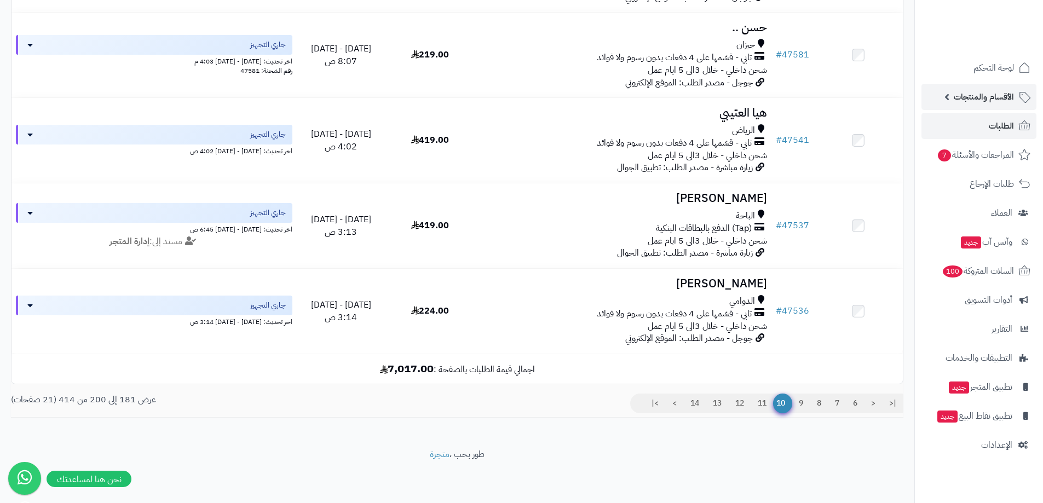
click at [987, 100] on span "الأقسام والمنتجات" at bounding box center [983, 96] width 60 height 15
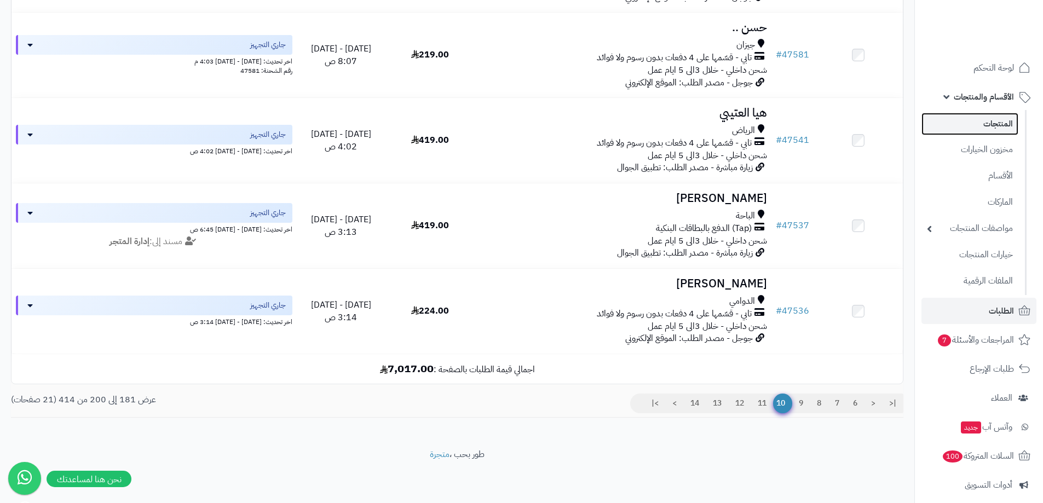
click at [982, 120] on link "المنتجات" at bounding box center [969, 124] width 97 height 22
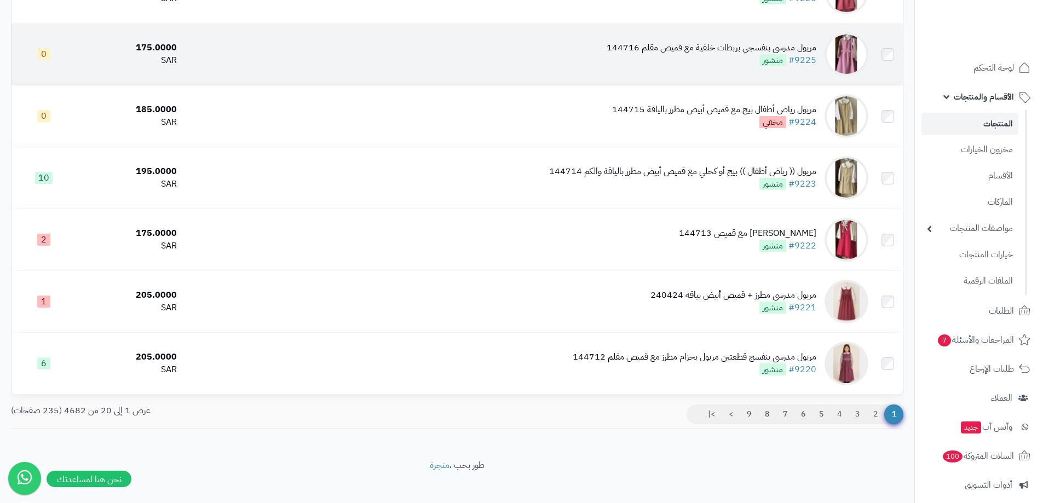
scroll to position [996, 0]
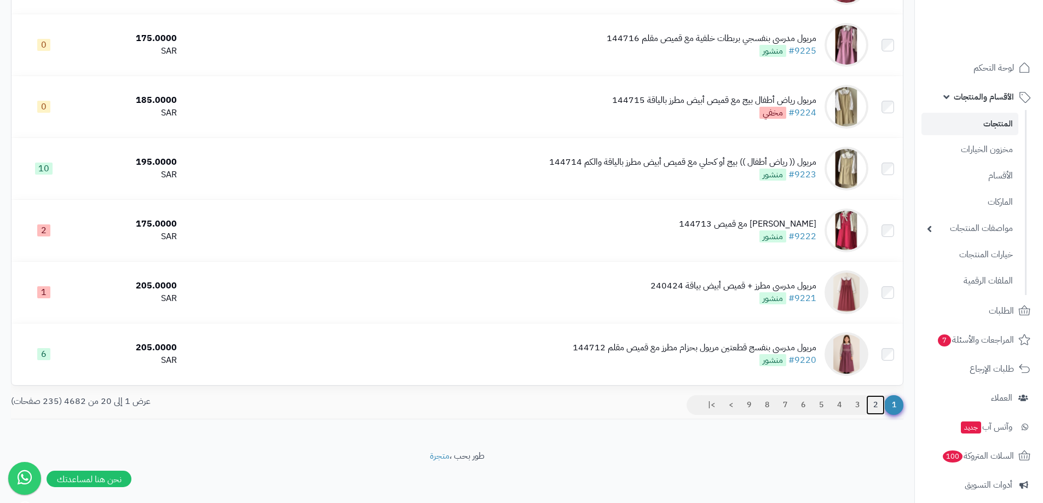
click at [879, 408] on link "2" at bounding box center [875, 405] width 19 height 20
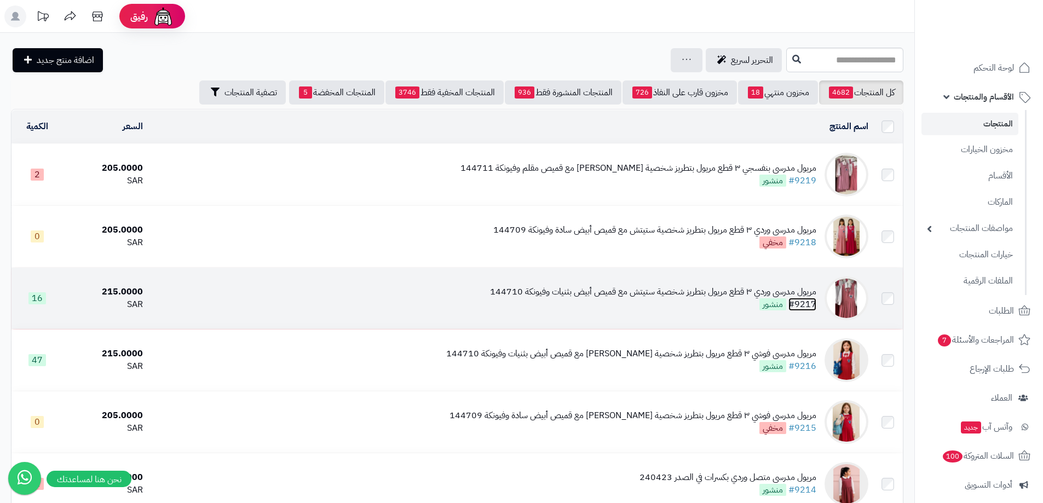
click at [798, 304] on link "#9217" at bounding box center [802, 304] width 28 height 13
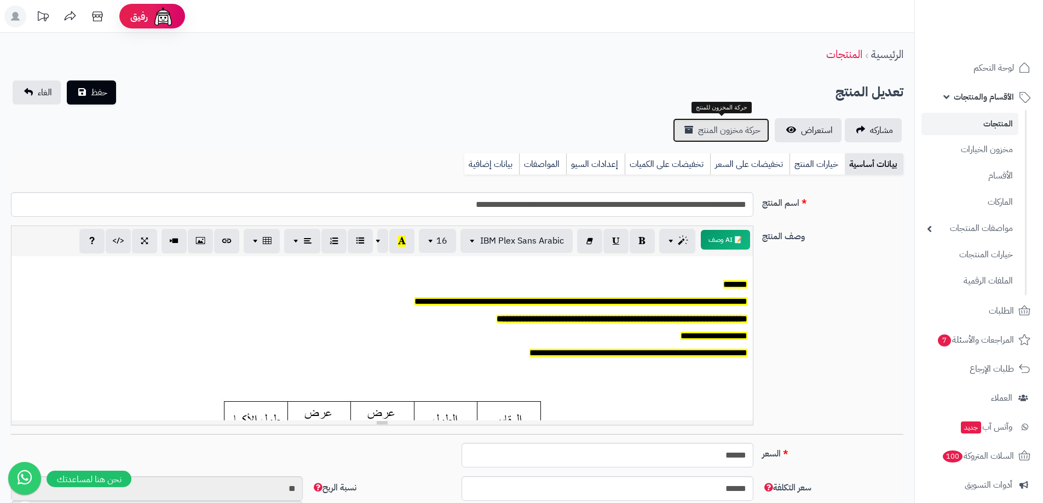
scroll to position [0, 8]
click at [981, 130] on link "المنتجات" at bounding box center [969, 124] width 97 height 22
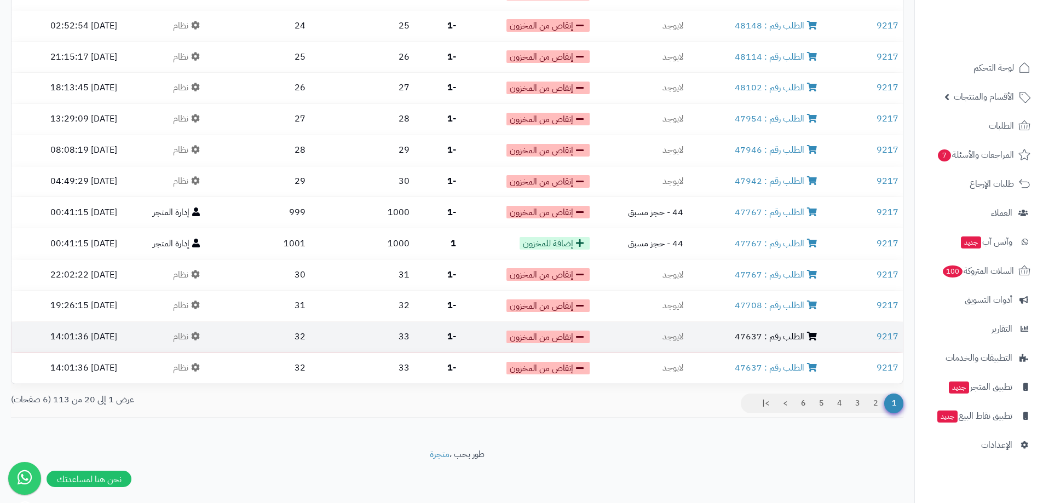
scroll to position [360, 0]
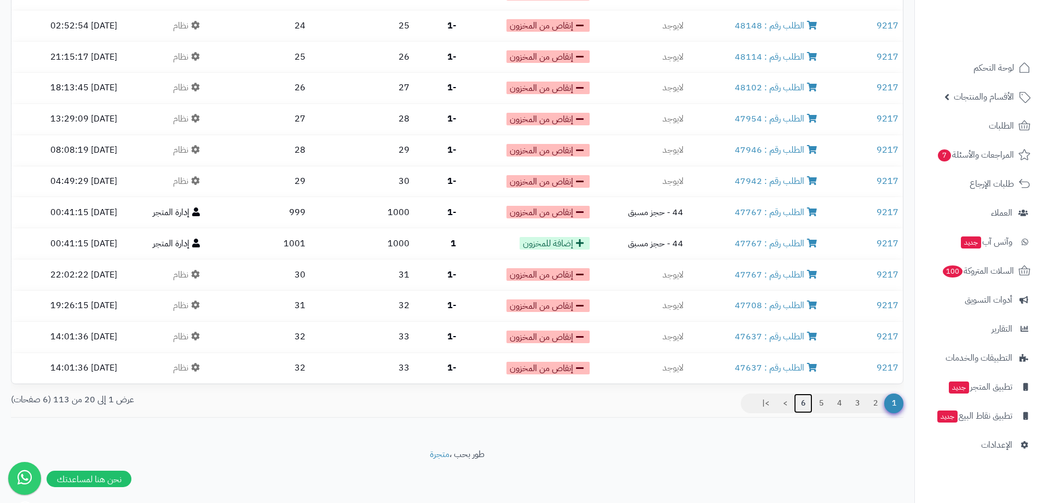
click at [806, 406] on link "6" at bounding box center [803, 403] width 19 height 20
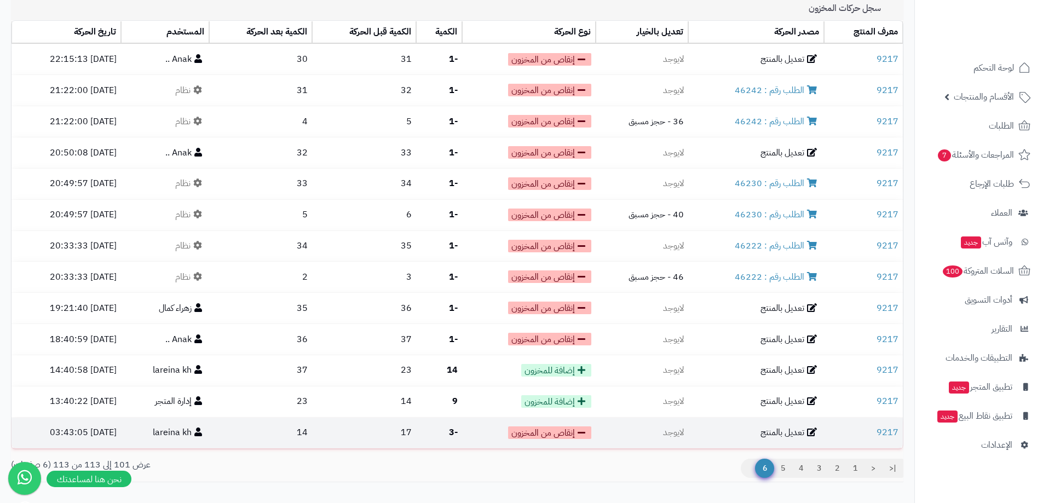
scroll to position [142, 0]
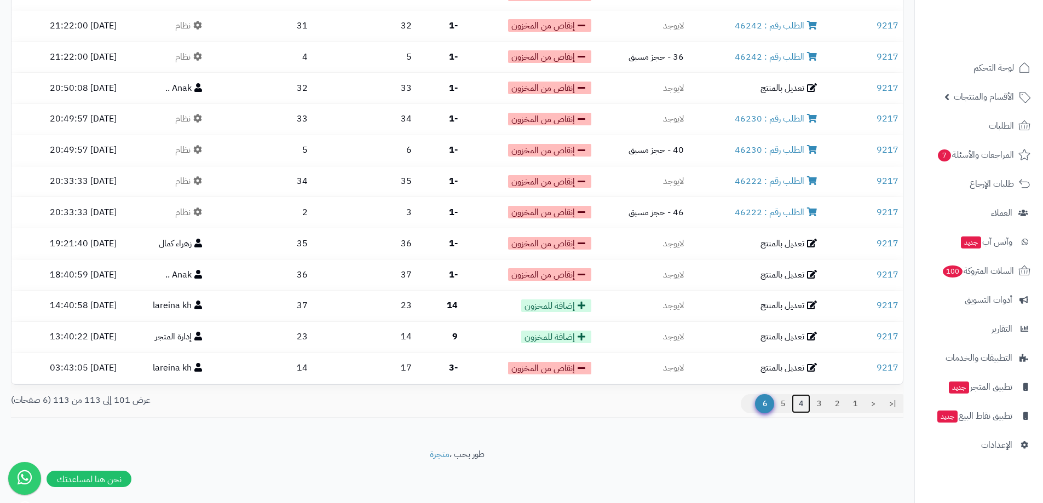
click at [795, 405] on link "4" at bounding box center [800, 404] width 19 height 20
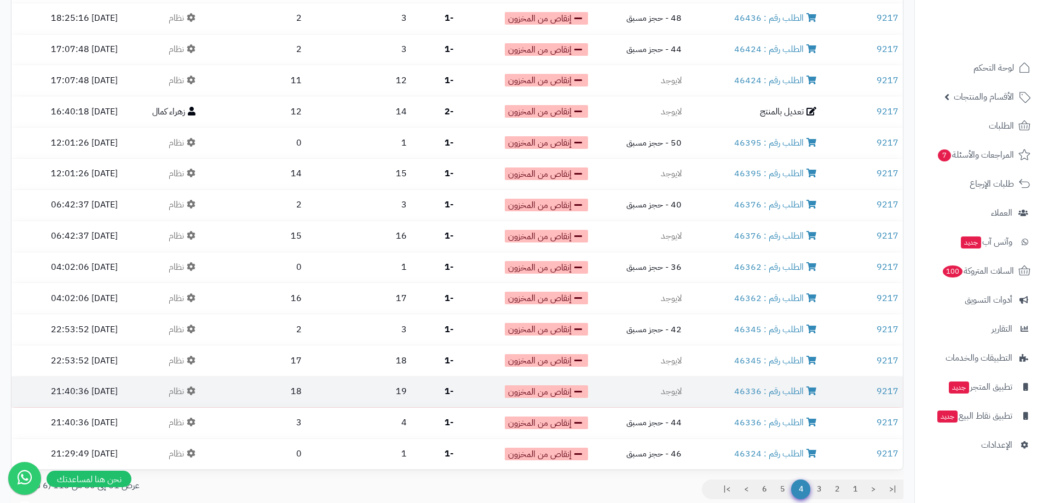
scroll to position [360, 0]
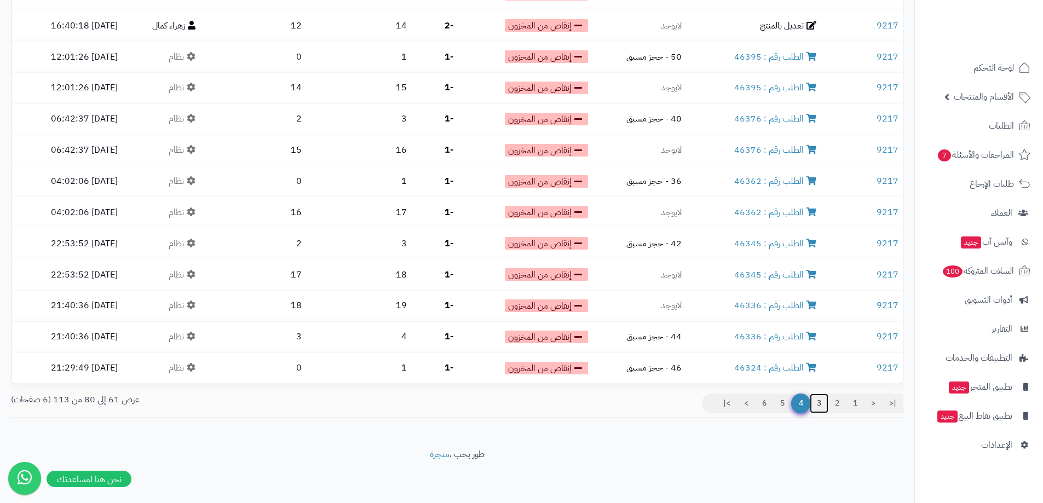
click at [816, 398] on link "3" at bounding box center [818, 403] width 19 height 20
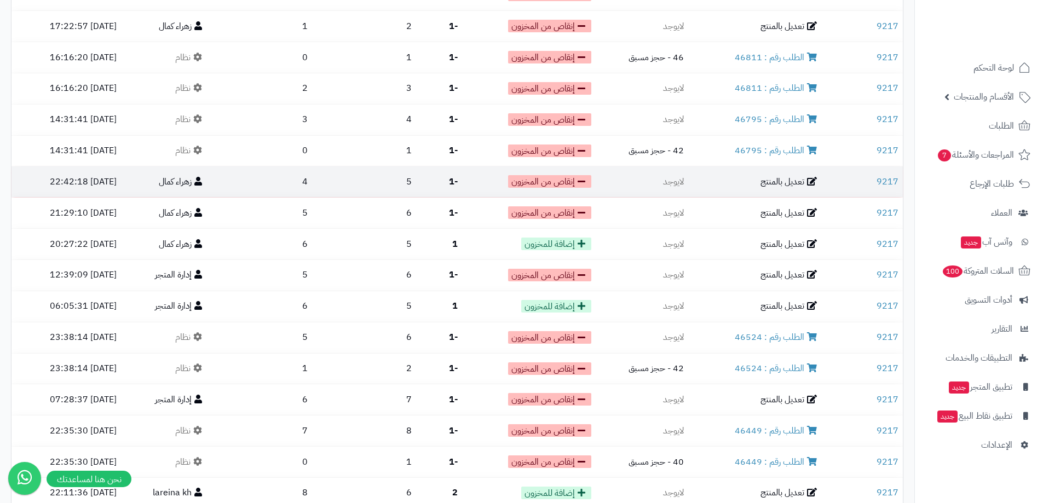
scroll to position [328, 0]
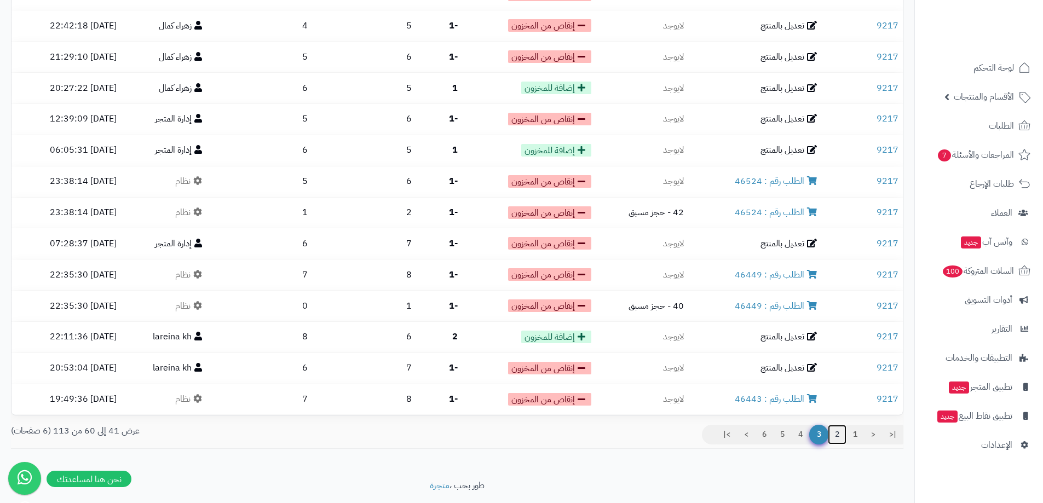
click at [832, 438] on link "2" at bounding box center [836, 435] width 19 height 20
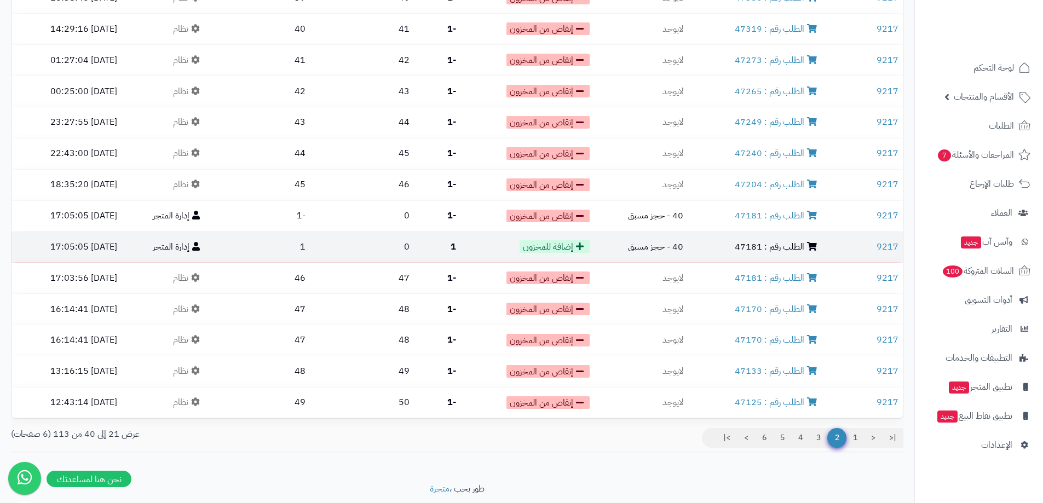
scroll to position [360, 0]
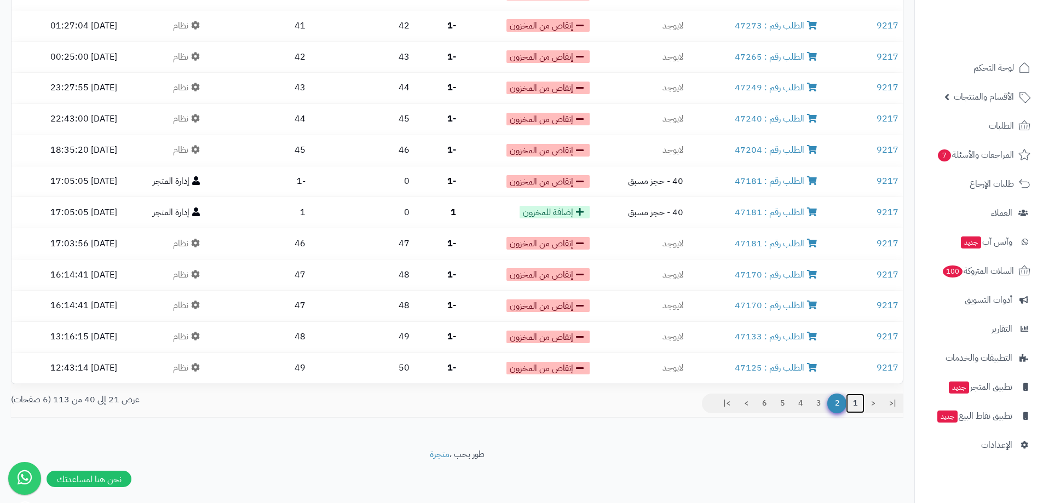
click at [848, 400] on link "1" at bounding box center [855, 403] width 19 height 20
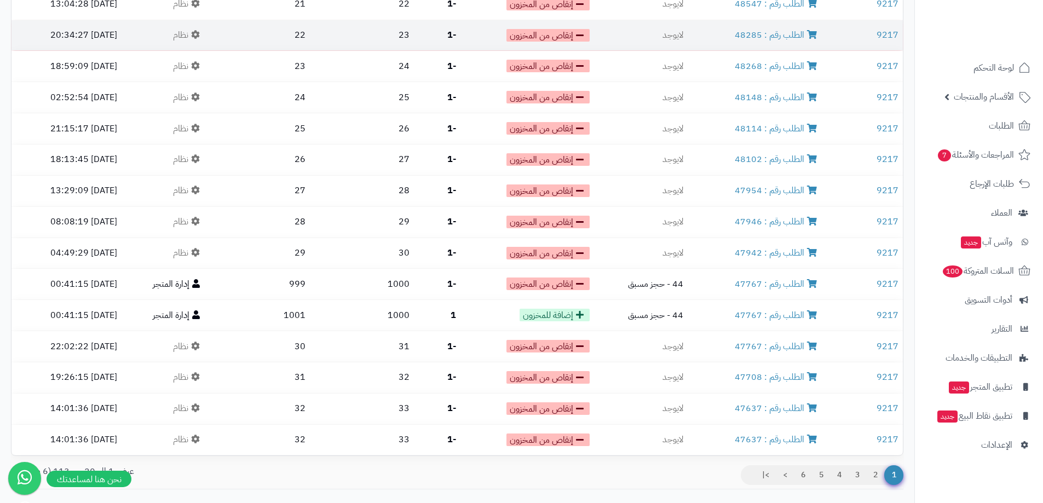
scroll to position [360, 0]
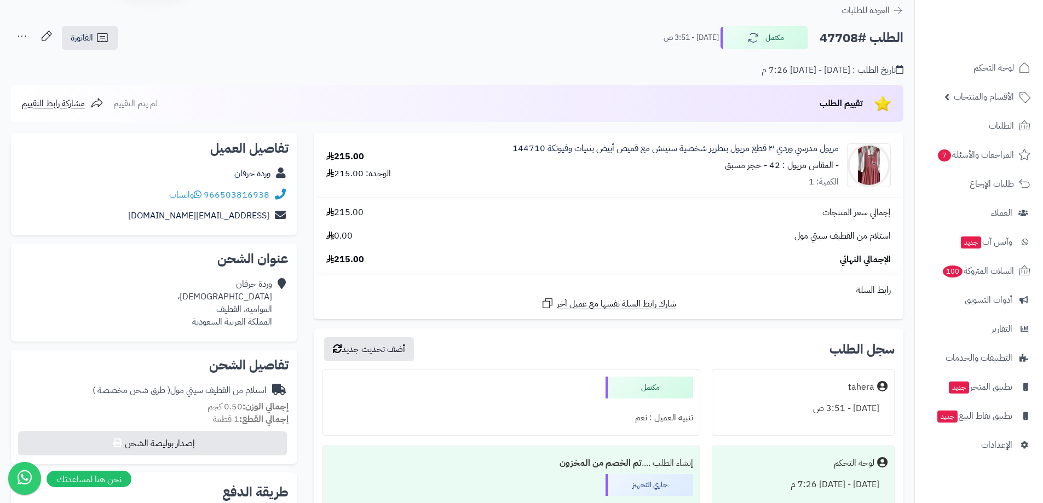
scroll to position [55, 0]
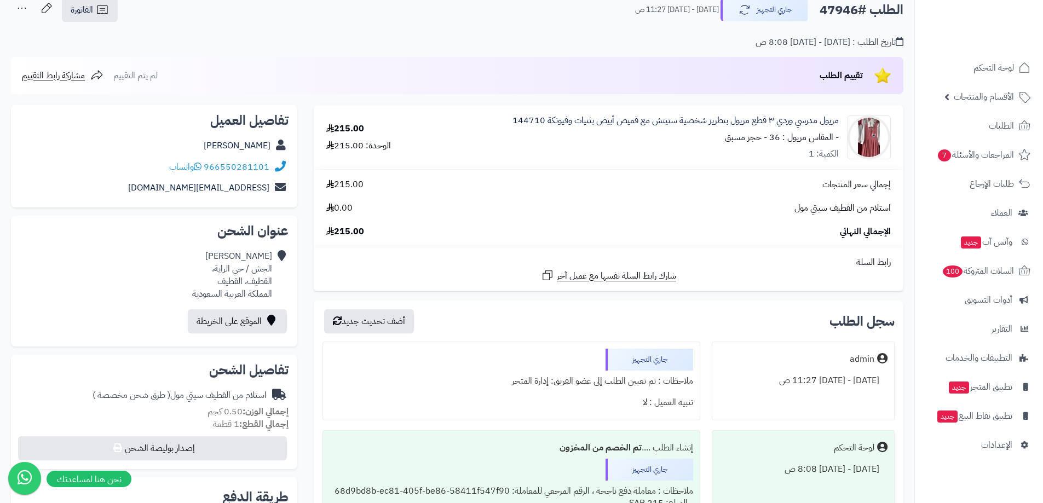
scroll to position [55, 0]
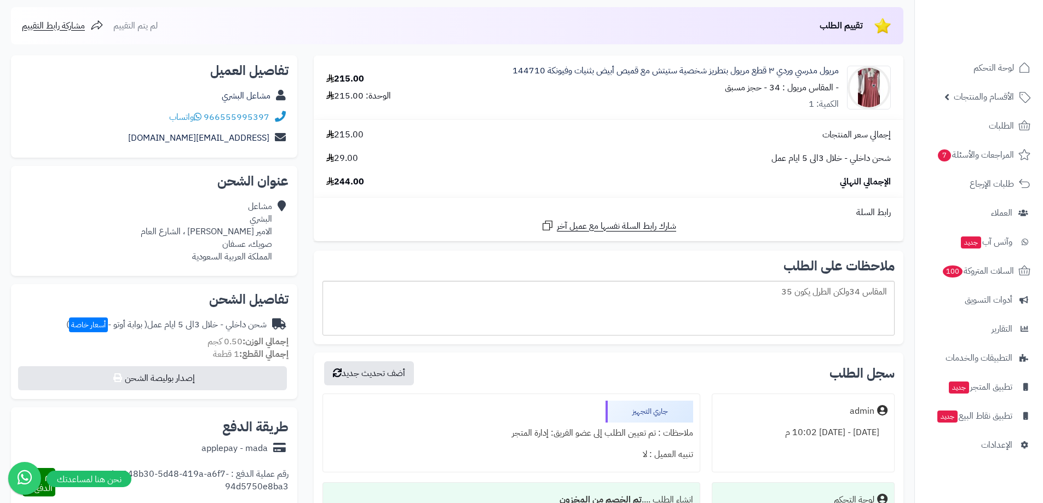
scroll to position [109, 0]
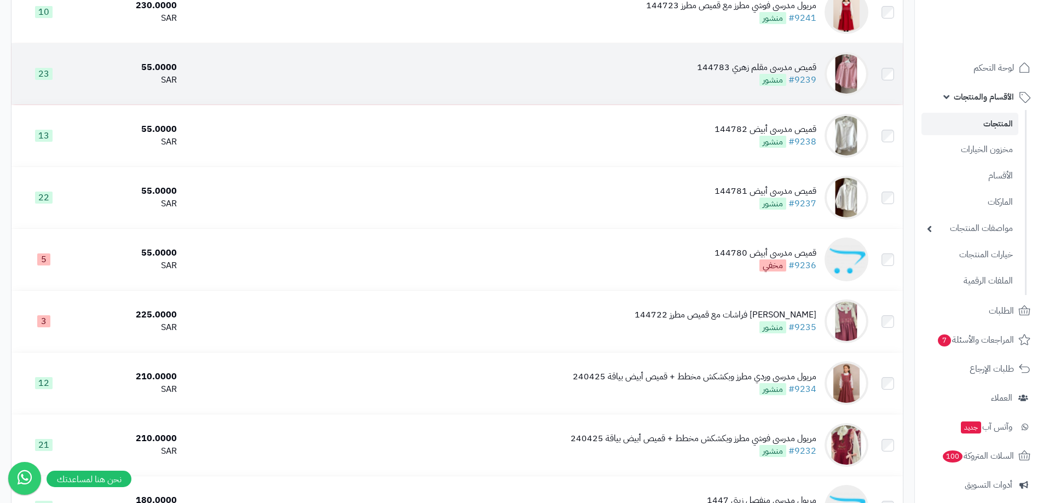
scroll to position [164, 0]
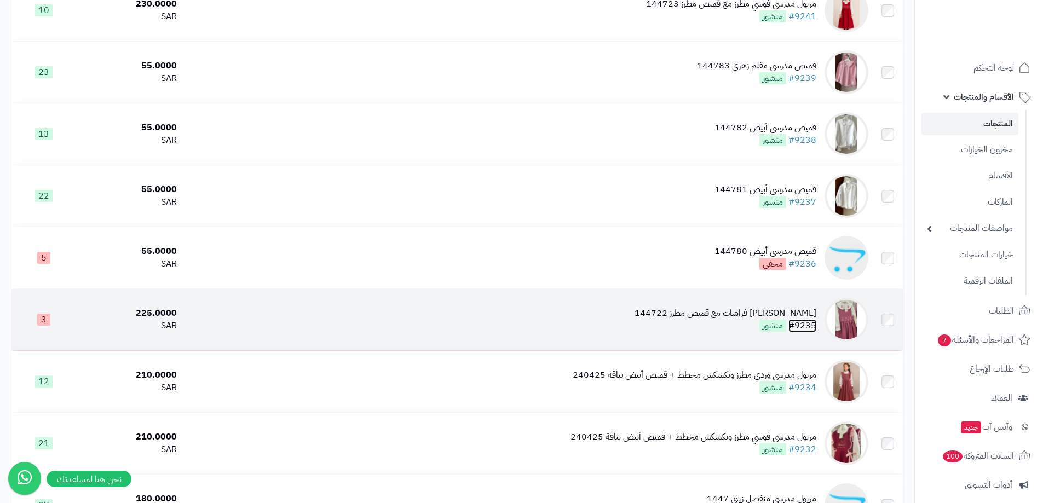
click at [812, 321] on link "#9235" at bounding box center [802, 325] width 28 height 13
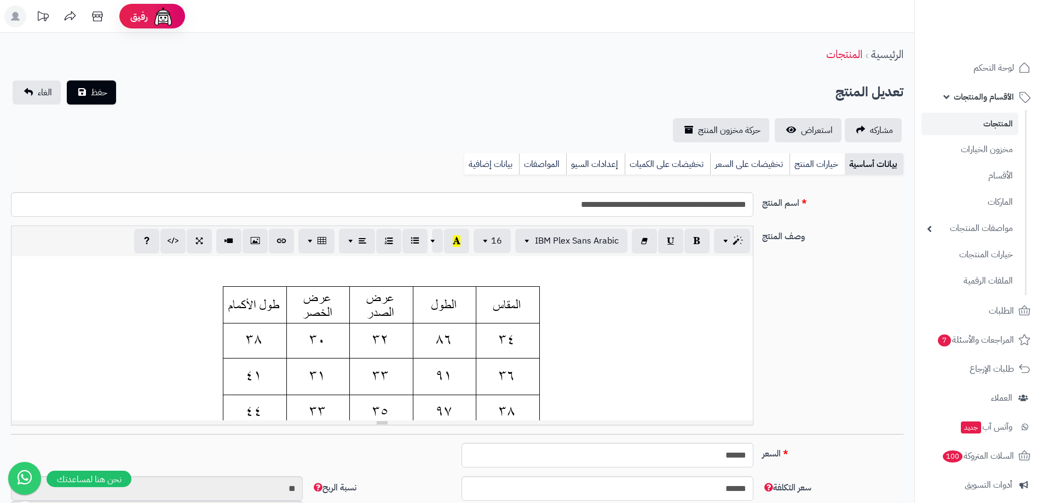
scroll to position [0, 8]
click at [982, 116] on link "المنتجات" at bounding box center [969, 124] width 97 height 22
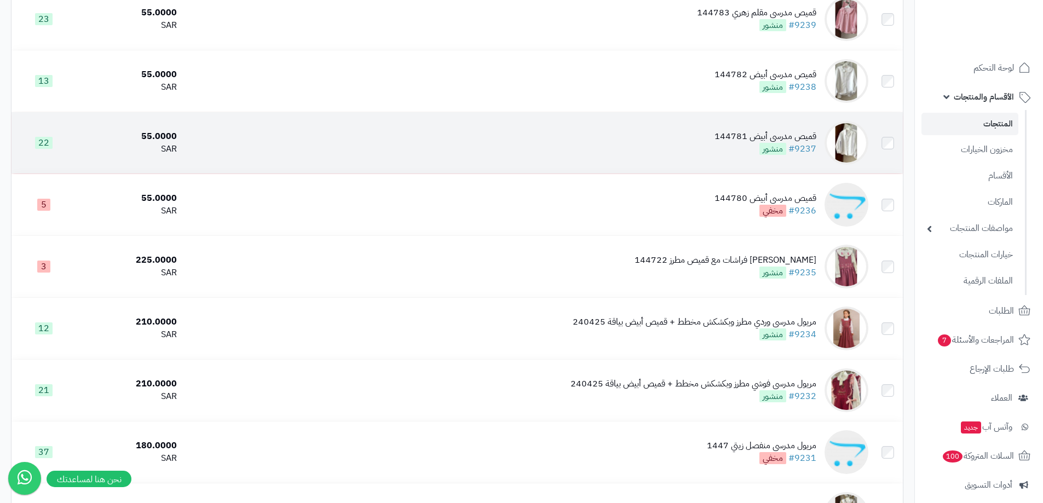
scroll to position [219, 0]
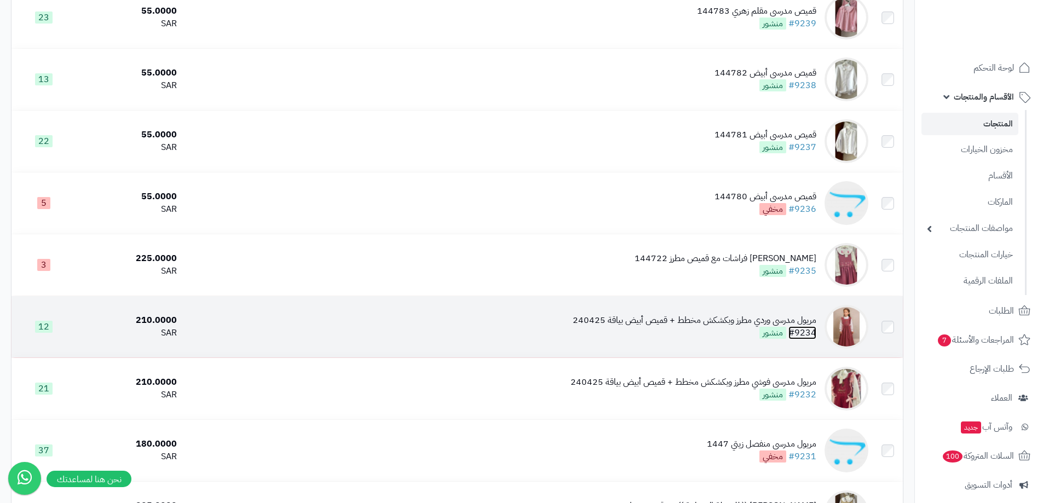
click at [810, 328] on link "#9234" at bounding box center [802, 332] width 28 height 13
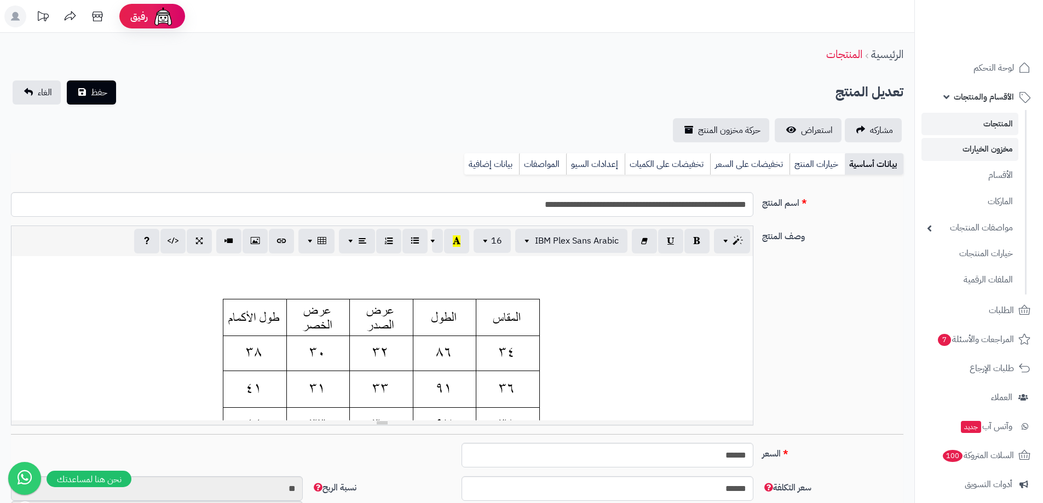
scroll to position [0, 8]
click at [981, 130] on link "المنتجات" at bounding box center [969, 124] width 97 height 22
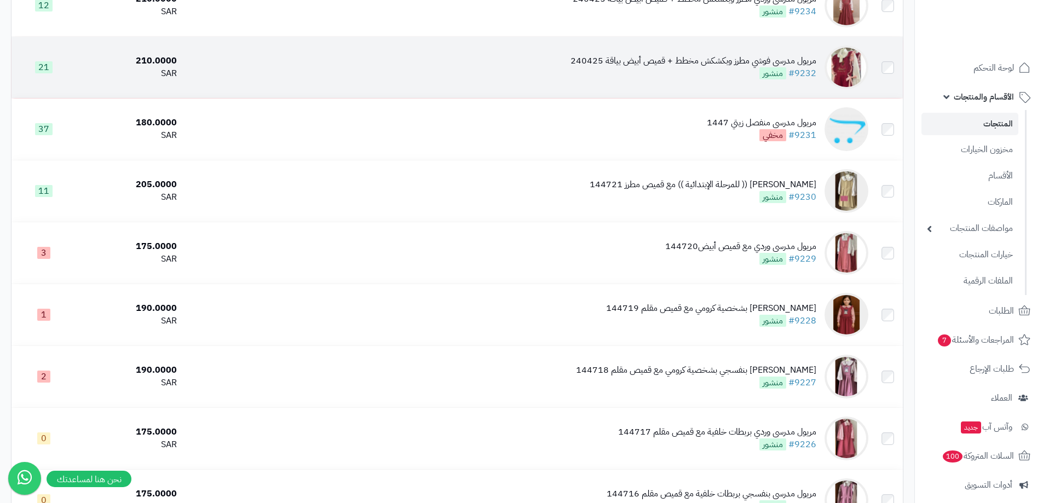
scroll to position [547, 0]
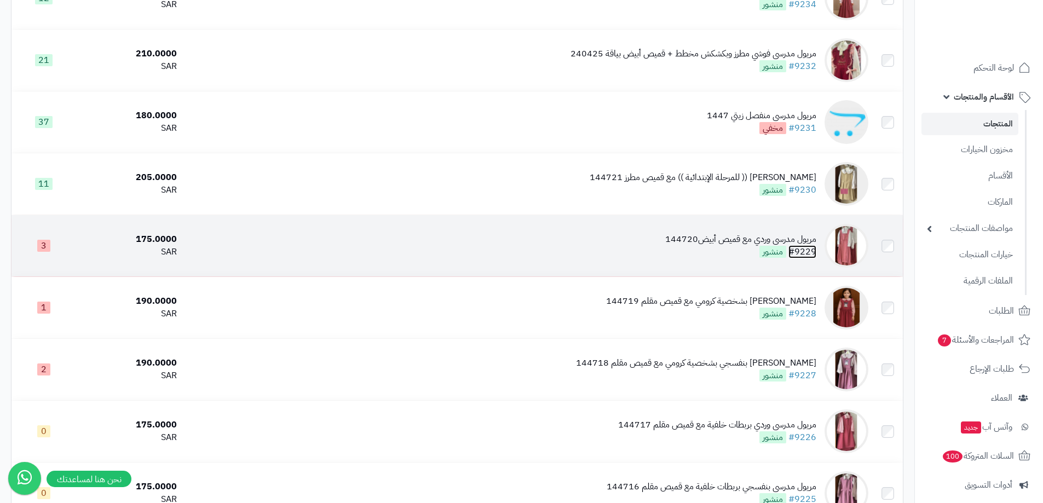
click at [804, 248] on link "#9229" at bounding box center [802, 251] width 28 height 13
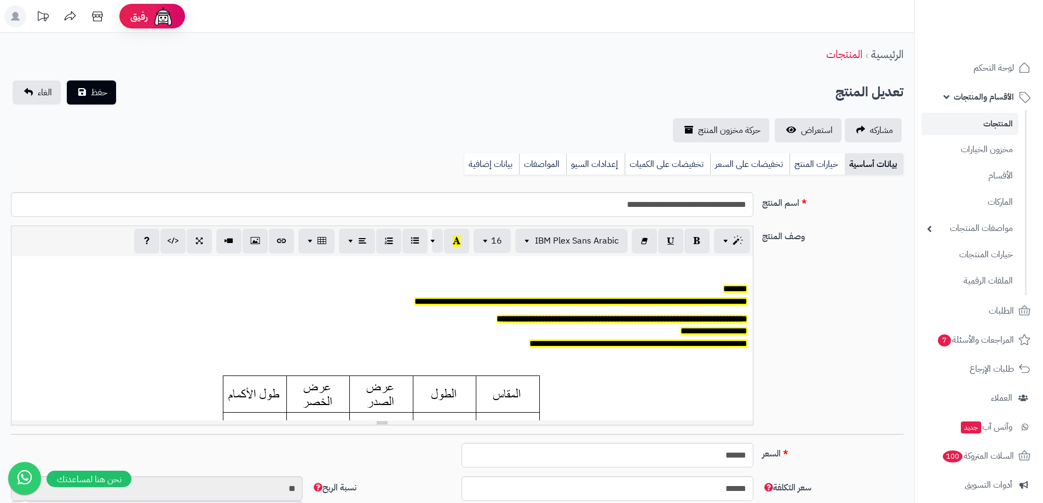
scroll to position [0, 8]
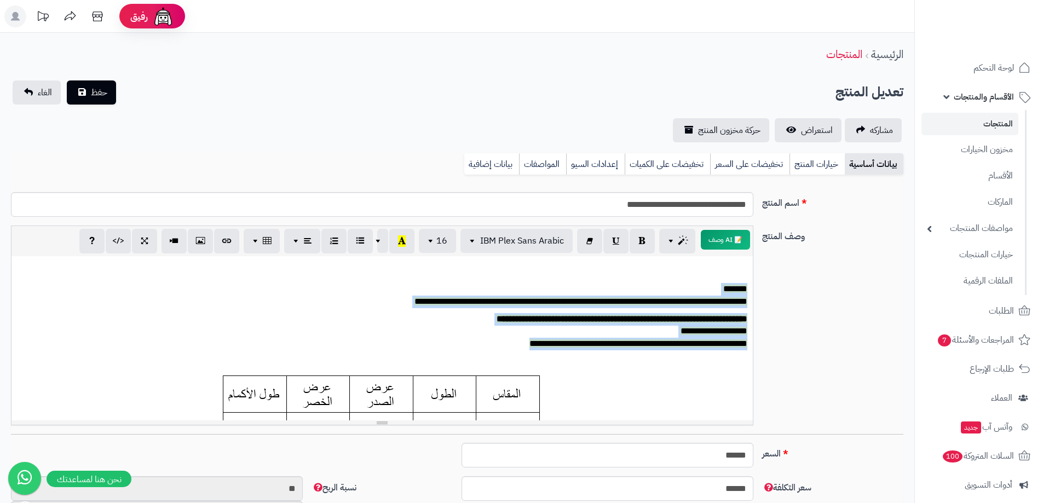
drag, startPoint x: 570, startPoint y: 334, endPoint x: 792, endPoint y: 283, distance: 227.4
click at [792, 283] on div "**********" at bounding box center [457, 329] width 901 height 209
copy div "**********"
click at [999, 72] on span "لوحة التحكم" at bounding box center [994, 67] width 40 height 15
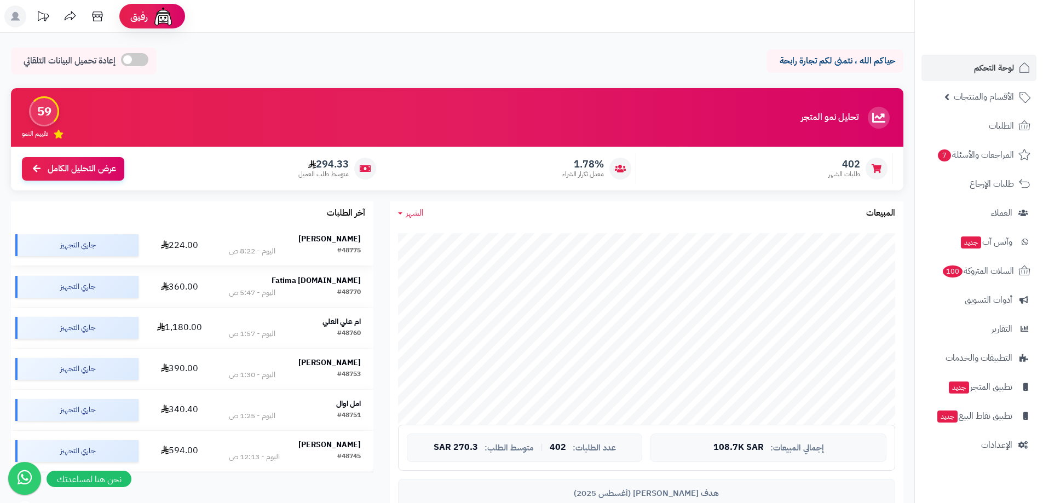
click at [359, 240] on strong "[PERSON_NAME]" at bounding box center [329, 238] width 62 height 11
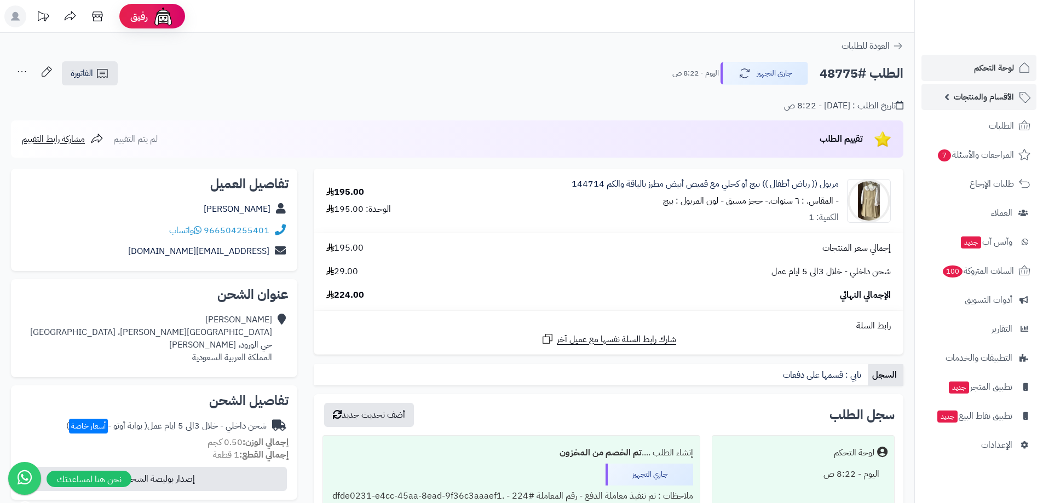
click at [995, 106] on link "الأقسام والمنتجات" at bounding box center [978, 97] width 115 height 26
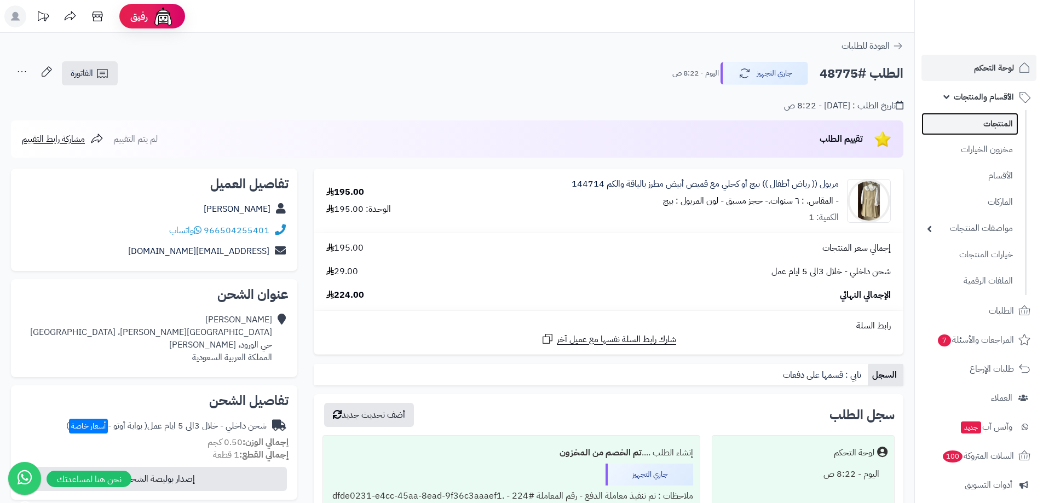
click at [984, 120] on link "المنتجات" at bounding box center [969, 124] width 97 height 22
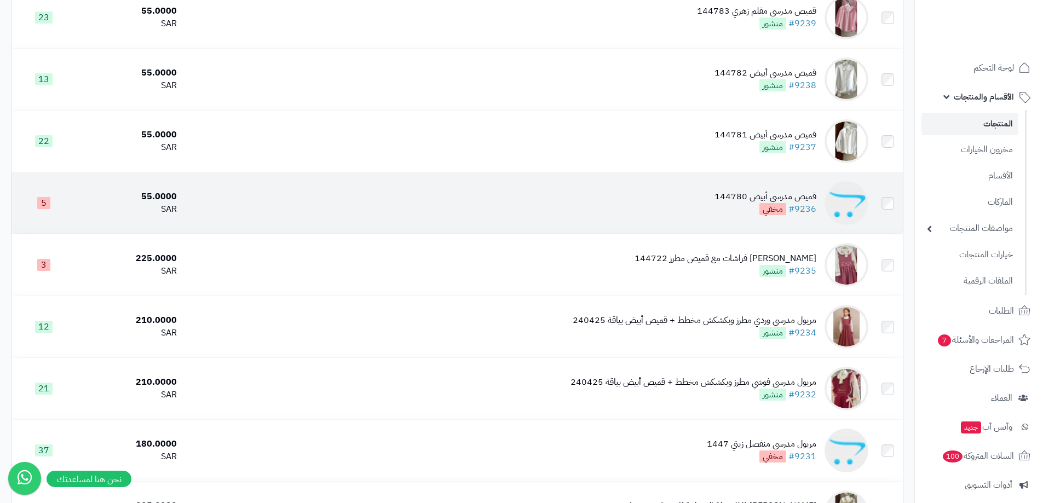
scroll to position [55, 0]
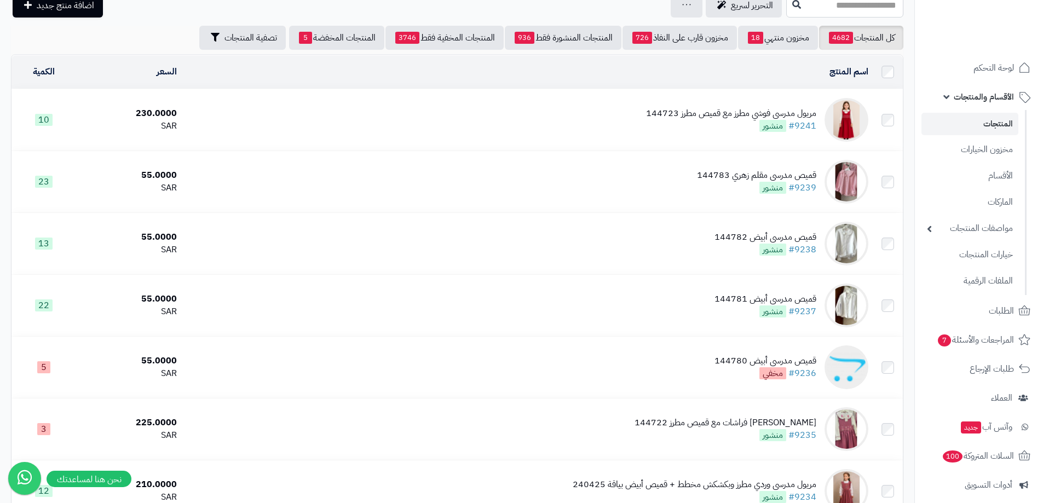
click at [802, 117] on div "مريول مدرسي فوشي مطرز مع قميص مطرز 144723" at bounding box center [731, 113] width 170 height 13
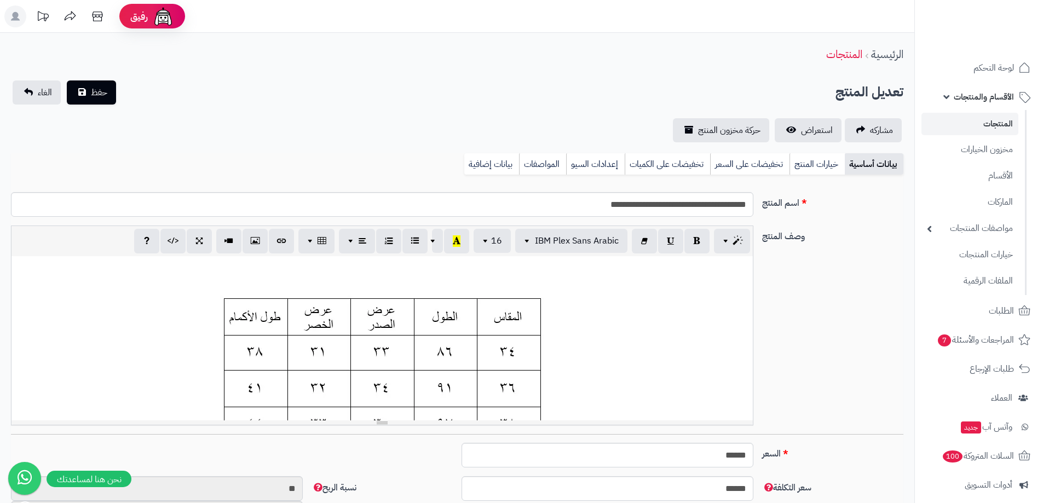
click at [710, 274] on p at bounding box center [382, 268] width 730 height 13
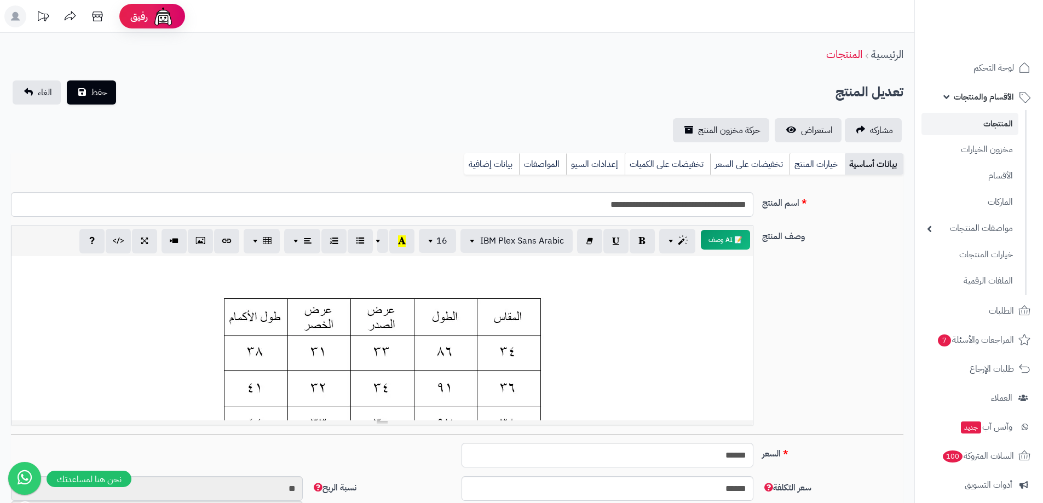
paste div
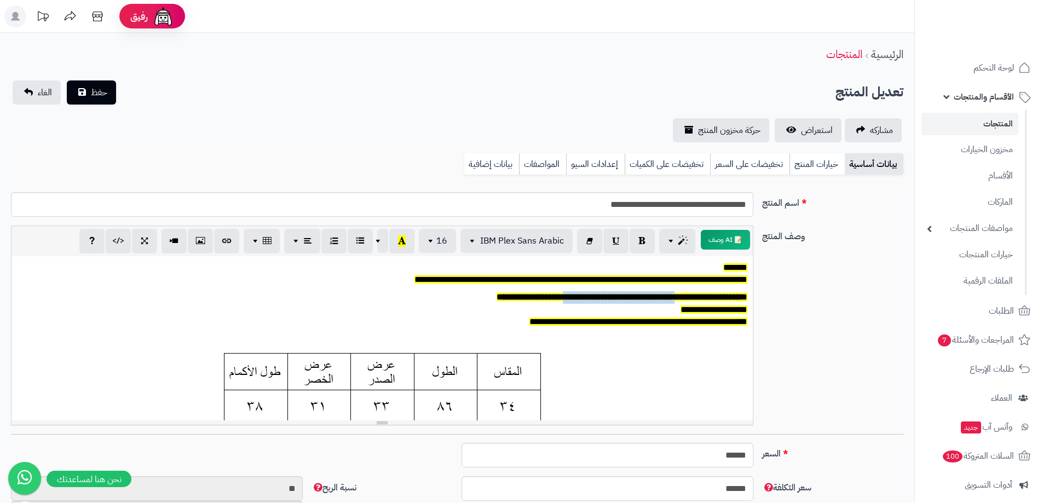
drag, startPoint x: 665, startPoint y: 298, endPoint x: 546, endPoint y: 299, distance: 119.3
click at [559, 299] on b "**********" at bounding box center [653, 297] width 188 height 8
drag, startPoint x: 532, startPoint y: 280, endPoint x: 387, endPoint y: 276, distance: 144.5
click at [387, 276] on p "**********" at bounding box center [382, 274] width 730 height 25
click at [597, 328] on p "**********" at bounding box center [382, 310] width 730 height 38
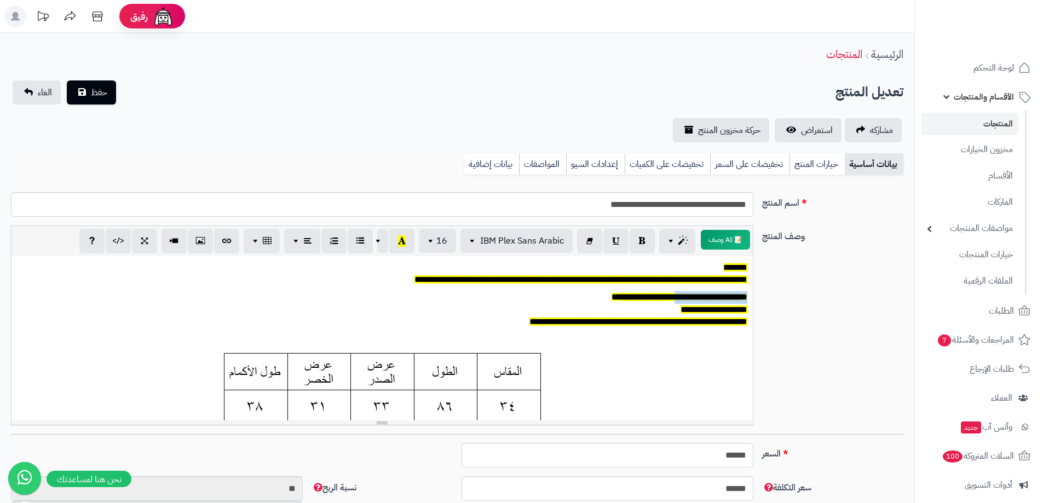
drag, startPoint x: 665, startPoint y: 296, endPoint x: 746, endPoint y: 300, distance: 81.1
click at [746, 300] on b "**********" at bounding box center [710, 297] width 73 height 8
click at [27, 84] on link "الغاء" at bounding box center [37, 92] width 48 height 24
